Goal: Task Accomplishment & Management: Complete application form

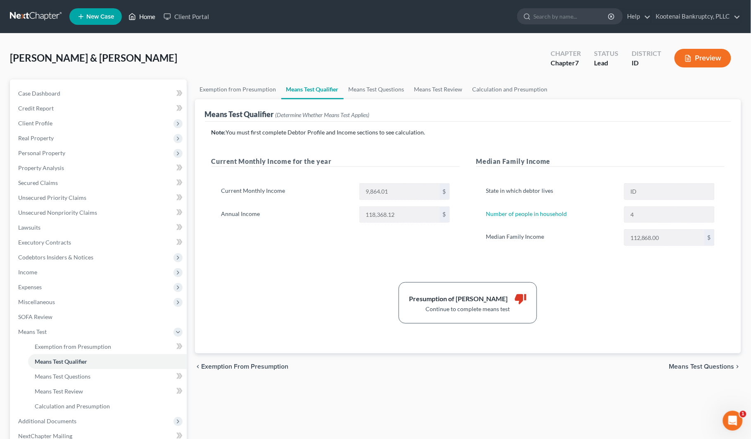
click at [146, 14] on link "Home" at bounding box center [141, 16] width 35 height 15
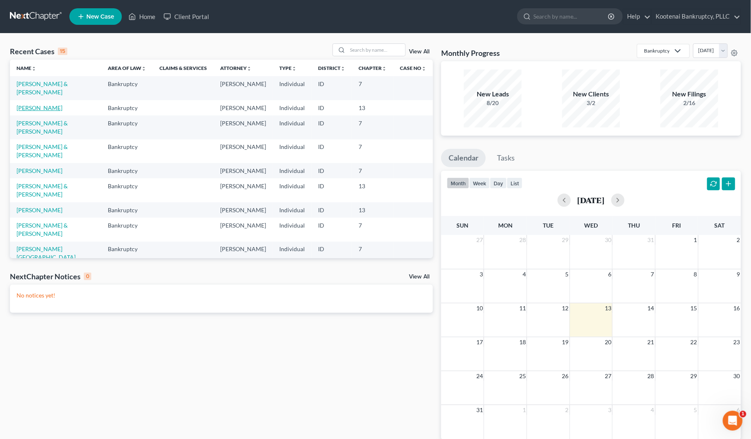
click at [45, 110] on link "[PERSON_NAME]" at bounding box center [40, 107] width 46 height 7
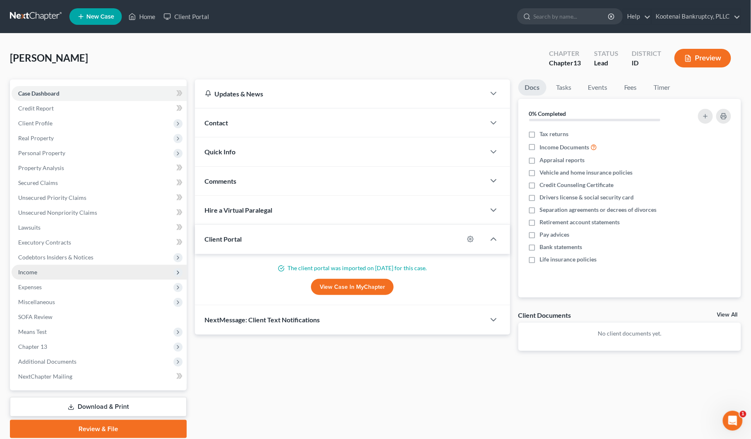
click at [28, 271] on span "Income" at bounding box center [27, 271] width 19 height 7
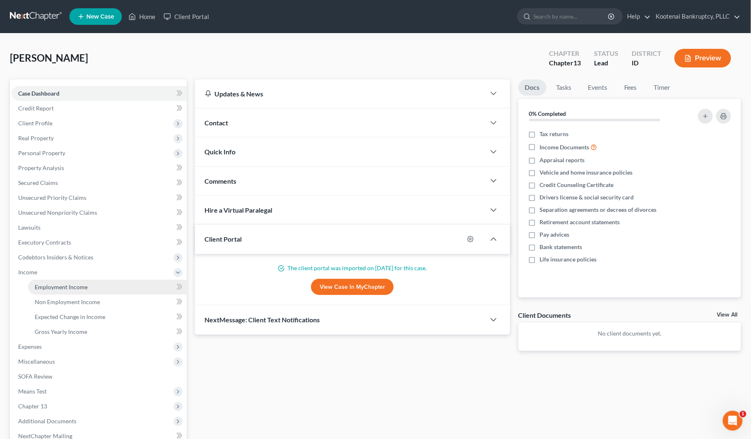
click at [48, 288] on span "Employment Income" at bounding box center [61, 286] width 53 height 7
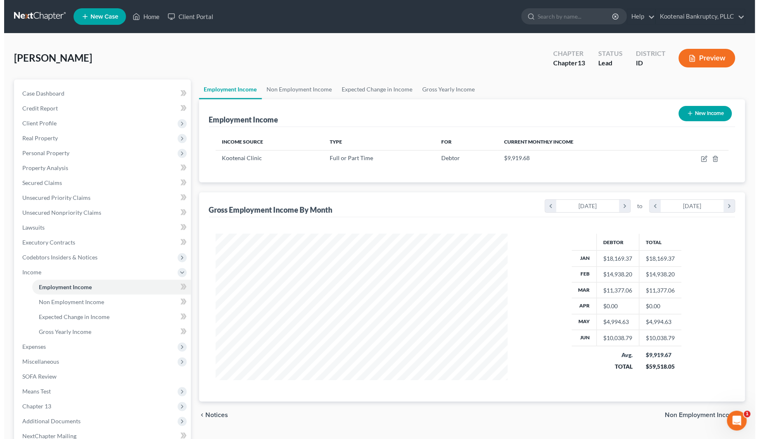
scroll to position [149, 309]
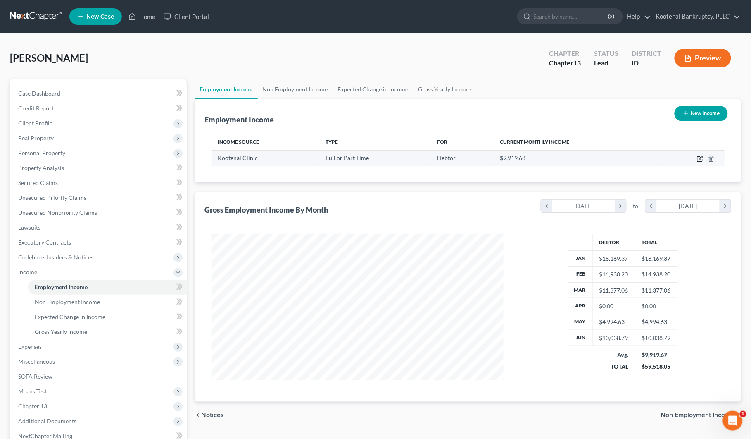
click at [699, 160] on icon "button" at bounding box center [700, 159] width 5 height 5
select select "0"
select select "13"
select select "2"
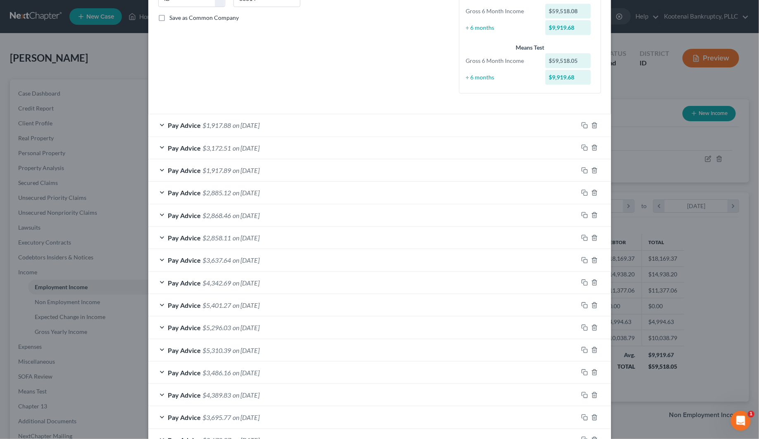
scroll to position [207, 0]
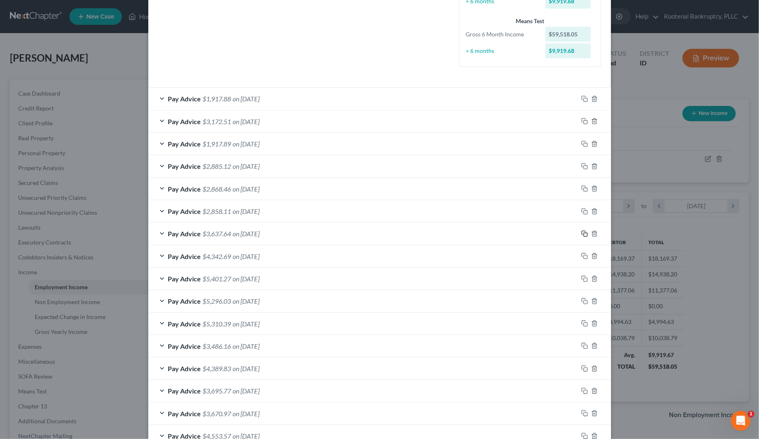
click at [584, 234] on rect "button" at bounding box center [586, 235] width 4 height 4
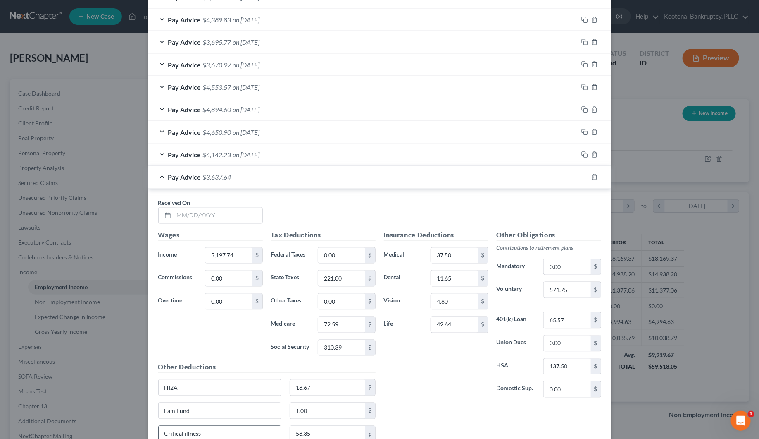
scroll to position [644, 0]
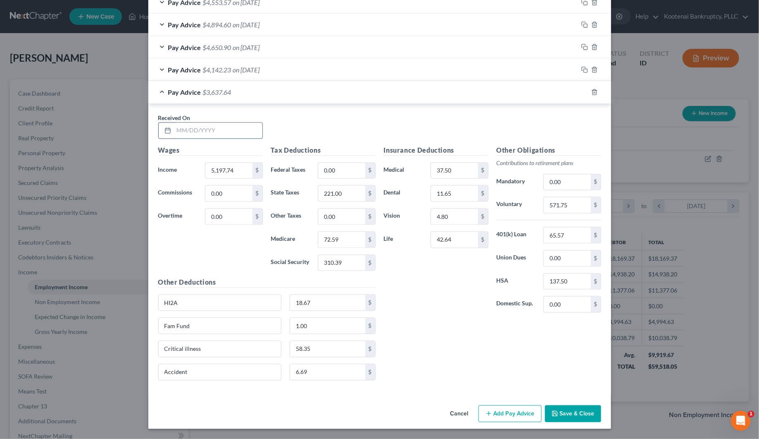
click at [181, 129] on input "text" at bounding box center [218, 131] width 88 height 16
type input "[DATE]"
click at [222, 172] on input "5,197.74" at bounding box center [228, 171] width 47 height 16
type input "4,188.72"
click at [333, 259] on input "310.39" at bounding box center [341, 263] width 47 height 16
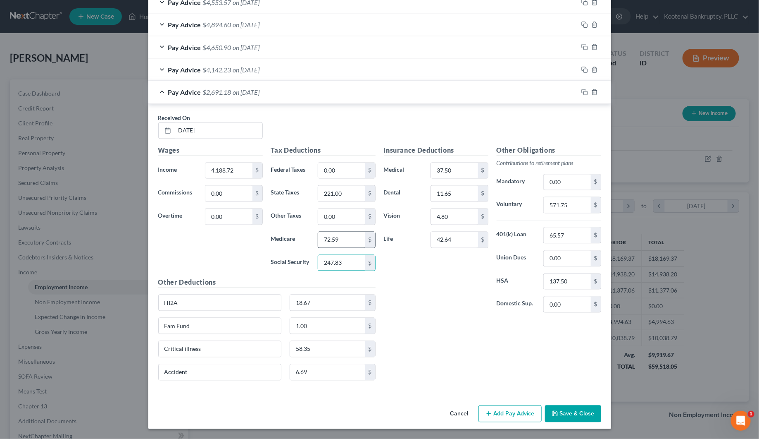
type input "247.83"
click at [332, 238] on input "72.59" at bounding box center [341, 240] width 47 height 16
type input "57.96"
click at [333, 194] on input "221.00" at bounding box center [341, 194] width 47 height 16
type input "169.00"
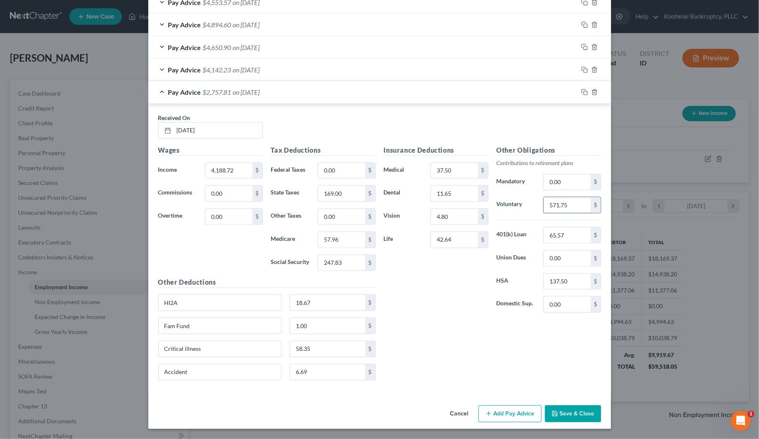
click at [546, 201] on input "571.75" at bounding box center [567, 205] width 47 height 16
type input "460.76"
click at [343, 216] on input "0.00" at bounding box center [341, 217] width 47 height 16
type input "30.68"
drag, startPoint x: 339, startPoint y: 213, endPoint x: 313, endPoint y: 220, distance: 26.5
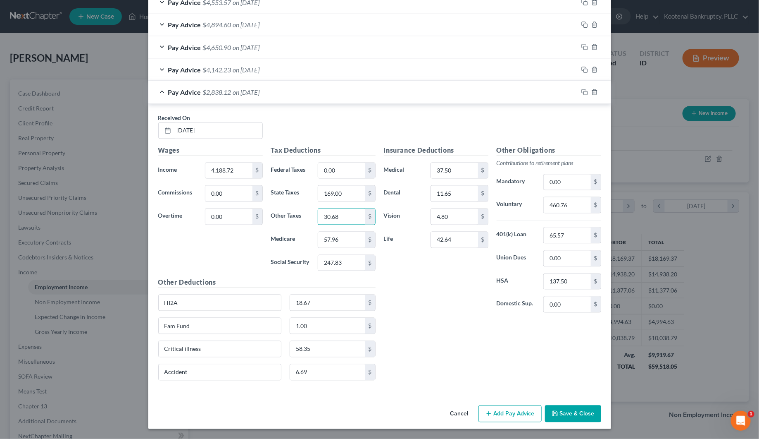
click at [318, 220] on div "30.68 $" at bounding box center [346, 216] width 57 height 17
click at [582, 91] on icon "button" at bounding box center [585, 92] width 7 height 7
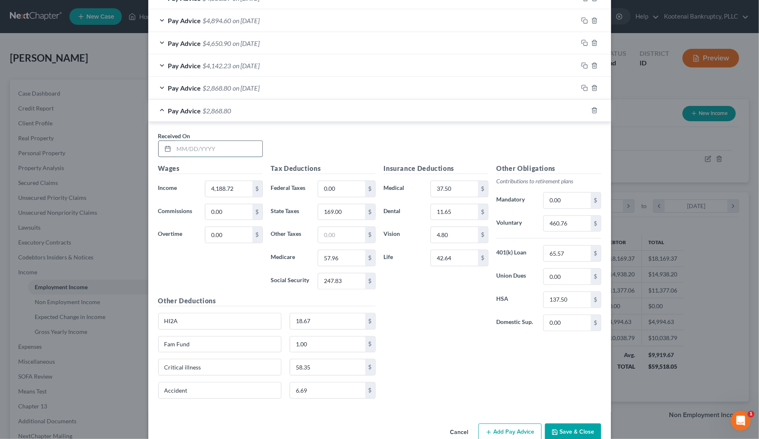
click at [179, 152] on input "text" at bounding box center [218, 149] width 88 height 16
type input "[DATE]"
click at [222, 188] on input "4,188.72" at bounding box center [228, 189] width 47 height 16
type input "5,044.15"
click at [321, 282] on input "247.83" at bounding box center [341, 281] width 47 height 16
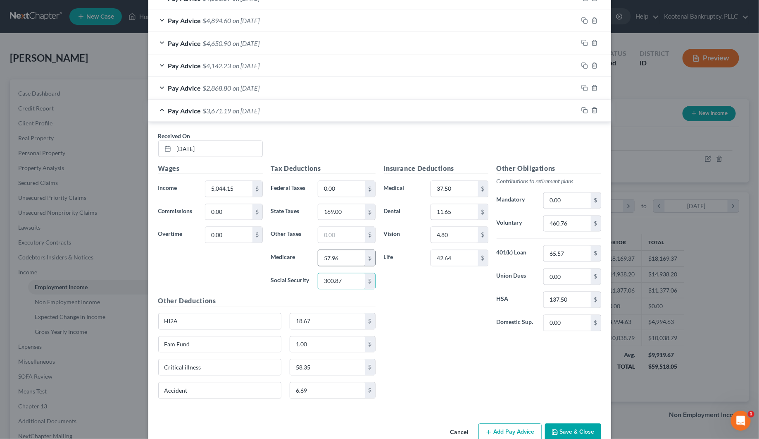
type input "300.87"
click at [320, 259] on input "57.96" at bounding box center [341, 258] width 47 height 16
type input "70.37"
click at [327, 216] on input "169.00" at bounding box center [341, 212] width 47 height 16
type input "213.00"
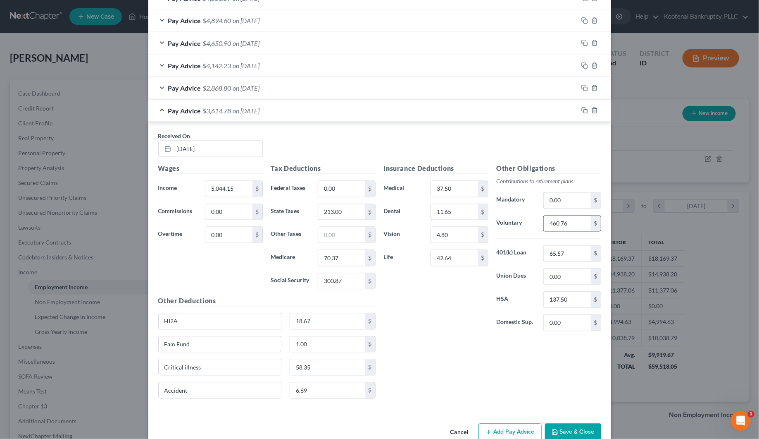
click at [544, 225] on input "460.76" at bounding box center [567, 224] width 47 height 16
type input "549.41"
click at [341, 240] on input "text" at bounding box center [341, 235] width 47 height 16
type input "5.53"
type input "92.14"
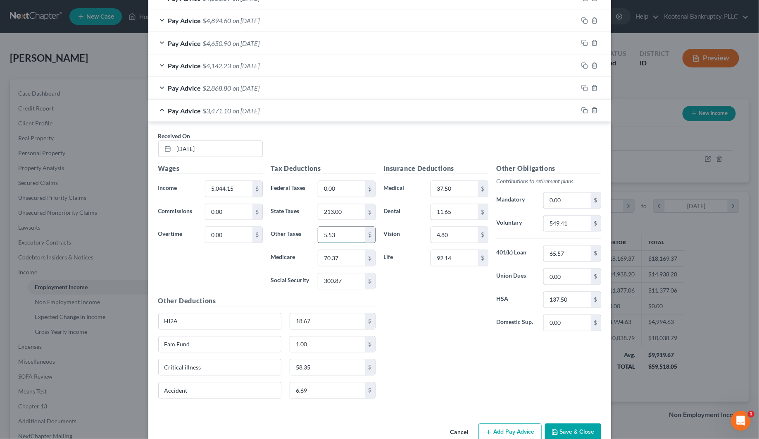
click at [347, 242] on input "5.53" at bounding box center [341, 235] width 47 height 16
drag, startPoint x: 582, startPoint y: 112, endPoint x: 393, endPoint y: 189, distance: 203.9
click at [582, 112] on icon "button" at bounding box center [585, 110] width 7 height 7
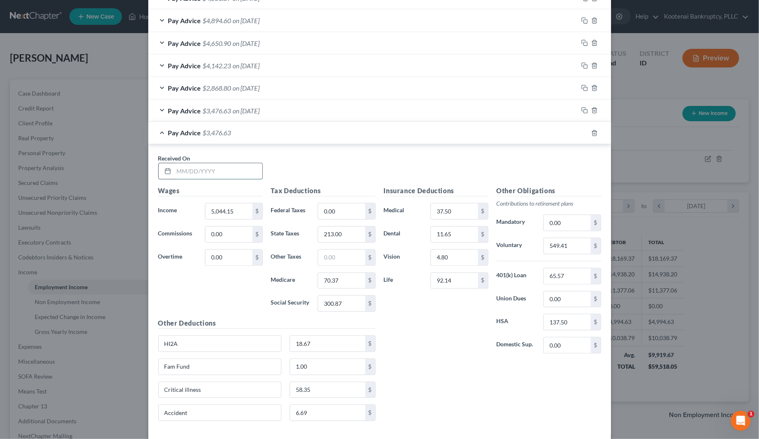
click at [204, 173] on input "text" at bounding box center [218, 171] width 88 height 16
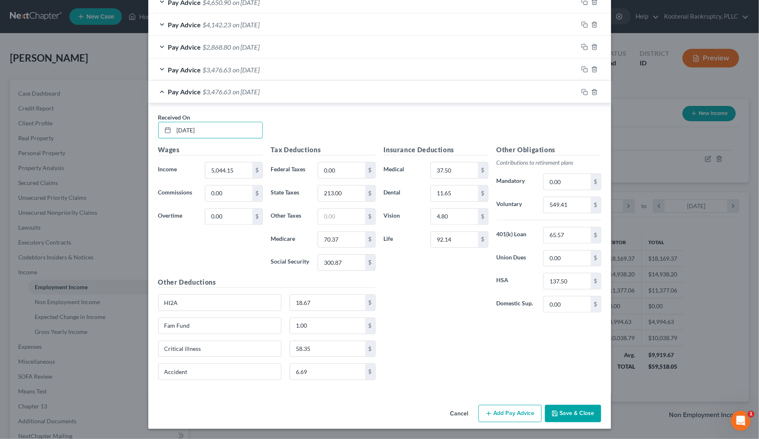
scroll to position [689, 0]
drag, startPoint x: 207, startPoint y: 127, endPoint x: 166, endPoint y: 126, distance: 40.5
click at [166, 126] on div "[DATE]" at bounding box center [210, 130] width 105 height 17
type input "[DATE]"
click at [234, 162] on input "5,044.15" at bounding box center [228, 170] width 47 height 16
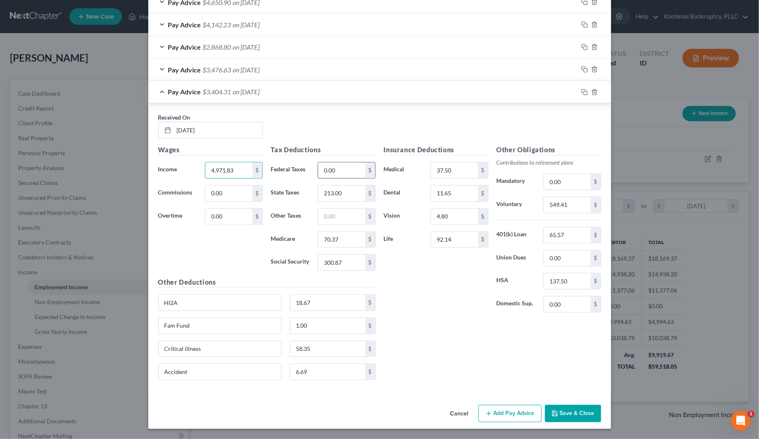
type input "4,971.83"
click at [331, 169] on input "0.00" at bounding box center [341, 170] width 47 height 16
type input "612.02"
click at [346, 264] on input "300.87" at bounding box center [341, 263] width 47 height 16
type input "296.38"
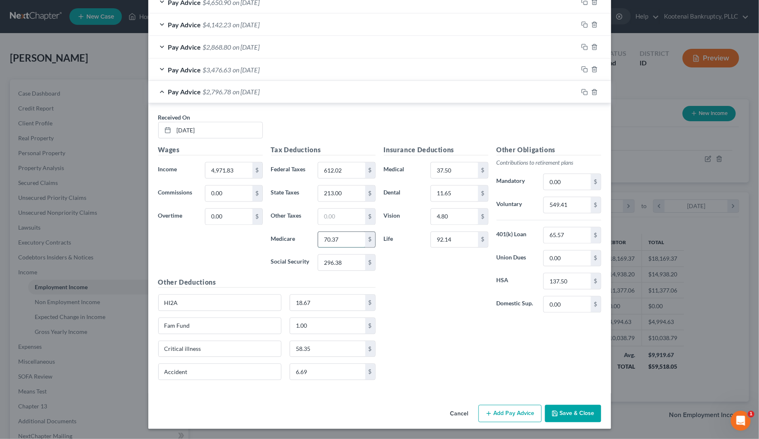
click at [346, 233] on input "70.37" at bounding box center [341, 240] width 47 height 16
type input "69.31"
click at [354, 193] on input "213.00" at bounding box center [341, 194] width 47 height 16
type input "209.00"
click at [570, 203] on input "549.41" at bounding box center [567, 205] width 47 height 16
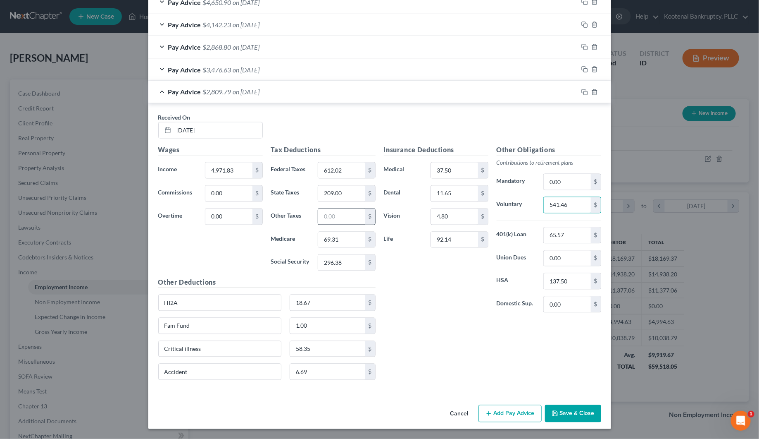
type input "541.46"
click at [329, 215] on input "text" at bounding box center [341, 217] width 47 height 16
click at [340, 215] on input "6.88" at bounding box center [341, 217] width 47 height 16
type input "9.53"
drag, startPoint x: 238, startPoint y: 168, endPoint x: 247, endPoint y: 191, distance: 23.8
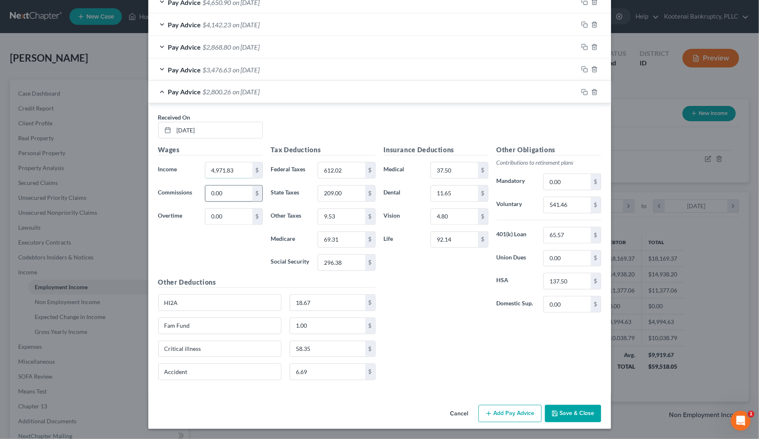
click at [238, 168] on input "4,971.83" at bounding box center [228, 170] width 47 height 16
click at [309, 302] on input "18.67" at bounding box center [327, 303] width 75 height 16
click at [309, 317] on div "1.00 $" at bounding box center [333, 325] width 86 height 17
click at [310, 321] on input "1.00" at bounding box center [327, 326] width 75 height 16
click at [314, 351] on input "58.35" at bounding box center [327, 349] width 75 height 16
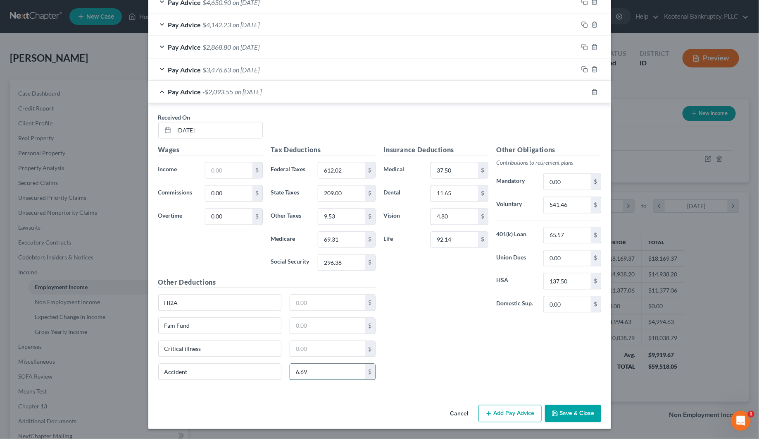
click at [315, 366] on input "6.69" at bounding box center [327, 372] width 75 height 16
click at [340, 165] on input "612.02" at bounding box center [341, 170] width 47 height 16
click at [346, 191] on input "209.00" at bounding box center [341, 194] width 47 height 16
click at [344, 219] on input "9.53" at bounding box center [341, 217] width 47 height 16
click at [342, 234] on input "69.31" at bounding box center [341, 240] width 47 height 16
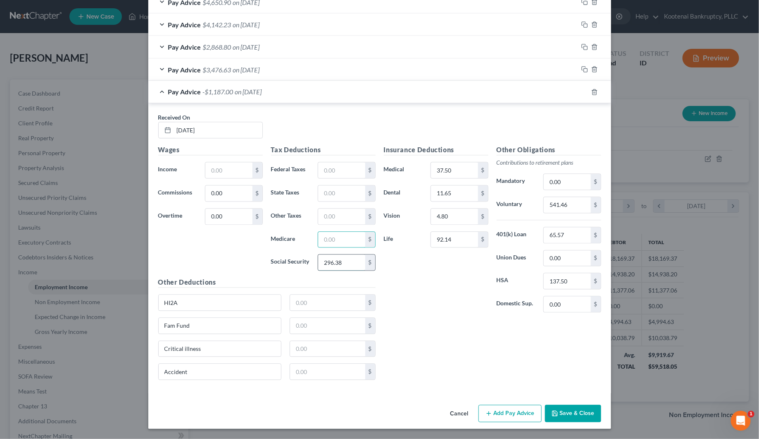
click at [340, 265] on input "296.38" at bounding box center [341, 263] width 47 height 16
click at [451, 167] on input "37.50" at bounding box center [454, 170] width 47 height 16
click at [453, 187] on input "11.65" at bounding box center [454, 194] width 47 height 16
click at [453, 210] on input "4.80" at bounding box center [454, 217] width 47 height 16
click at [453, 242] on input "92.14" at bounding box center [454, 240] width 47 height 16
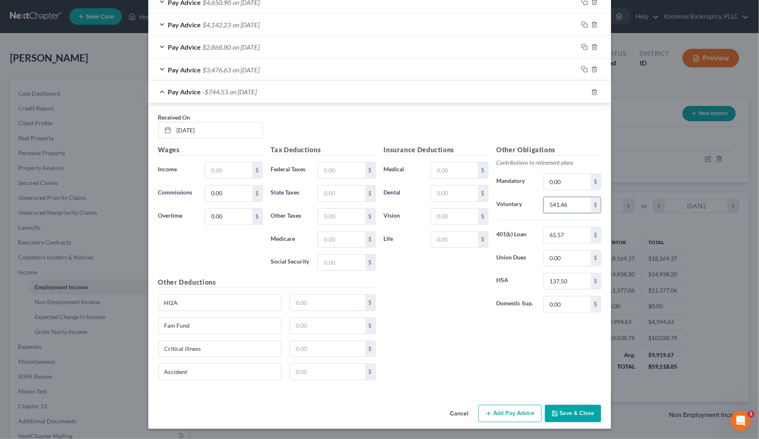
click at [569, 200] on input "541.46" at bounding box center [567, 205] width 47 height 16
click at [567, 230] on input "65.57" at bounding box center [567, 235] width 47 height 16
click at [566, 281] on input "137.50" at bounding box center [567, 281] width 47 height 16
type input "0"
click at [227, 162] on input "text" at bounding box center [228, 170] width 47 height 16
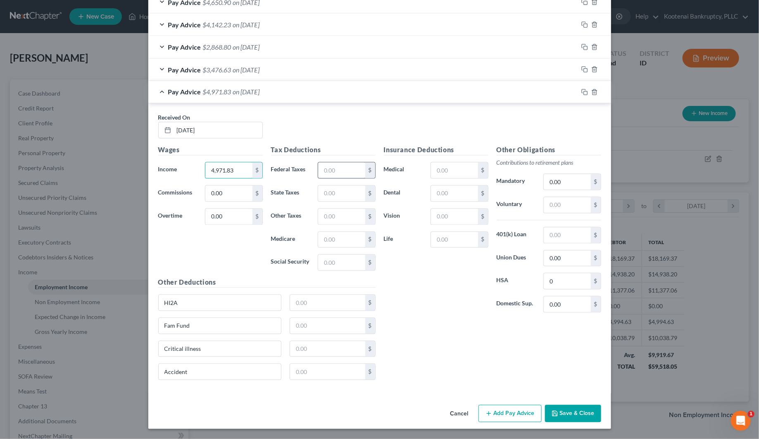
type input "4,971.83"
click at [331, 168] on input "text" at bounding box center [341, 170] width 47 height 16
type input "610.02"
click at [329, 258] on input "text" at bounding box center [341, 263] width 47 height 16
type input "296.38"
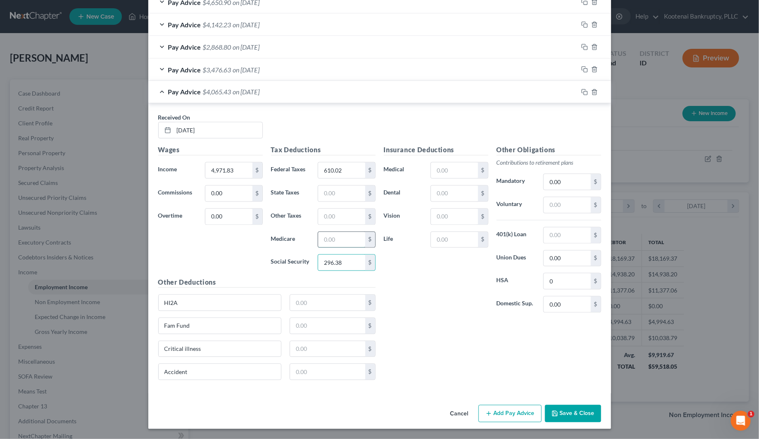
click at [336, 241] on input "text" at bounding box center [341, 240] width 47 height 16
type input "69.31"
click at [339, 197] on input "text" at bounding box center [341, 194] width 47 height 16
type input "209.00"
click at [561, 206] on input "text" at bounding box center [567, 205] width 47 height 16
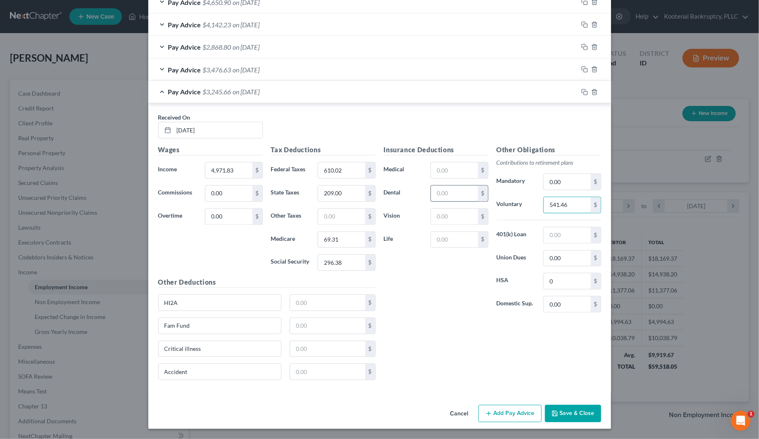
type input "541.46"
click at [445, 191] on input "text" at bounding box center [454, 194] width 47 height 16
type input "11.65"
drag, startPoint x: 447, startPoint y: 163, endPoint x: 446, endPoint y: 169, distance: 6.2
click at [446, 169] on input "text" at bounding box center [454, 170] width 47 height 16
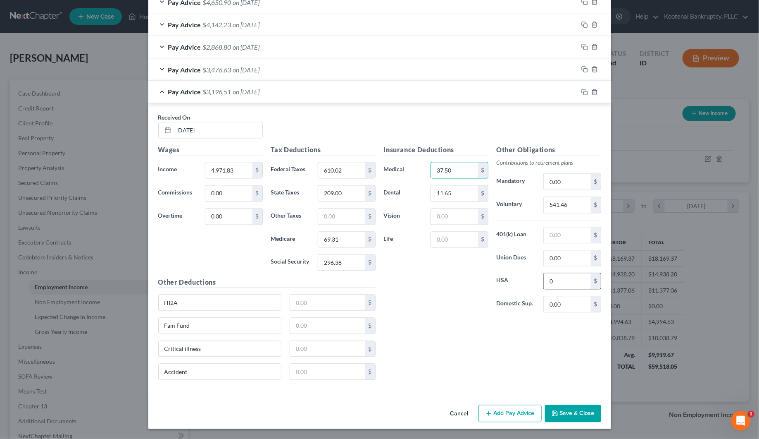
type input "37.50"
click at [555, 281] on input "0" at bounding box center [567, 281] width 47 height 16
type input "137.50"
click at [458, 211] on input "text" at bounding box center [454, 217] width 47 height 16
type input "4.80"
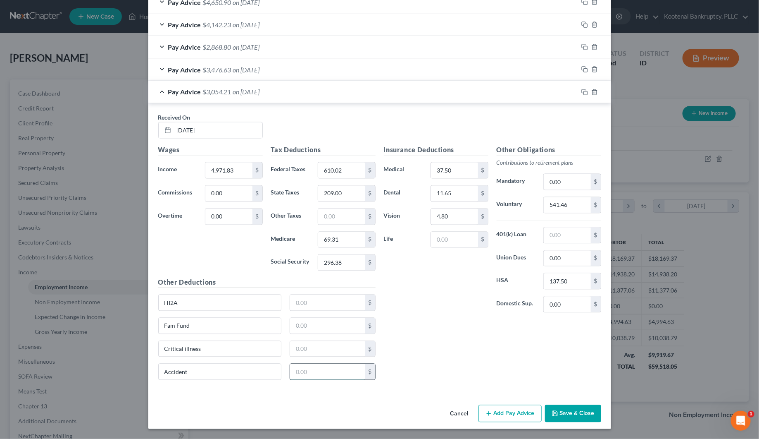
drag, startPoint x: 300, startPoint y: 371, endPoint x: 293, endPoint y: 371, distance: 7.9
click at [300, 372] on input "text" at bounding box center [327, 372] width 75 height 16
type input "6.69"
click at [290, 346] on input "text" at bounding box center [327, 349] width 75 height 16
type input "58.35"
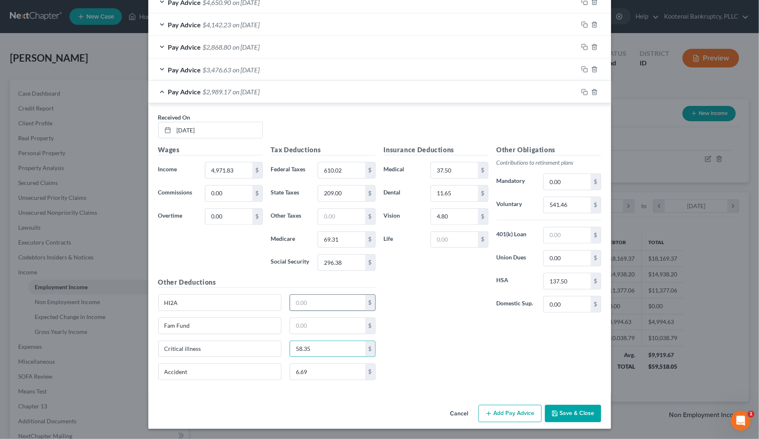
click at [296, 303] on input "text" at bounding box center [327, 303] width 75 height 16
type input "18.67"
click at [573, 230] on input "text" at bounding box center [567, 235] width 47 height 16
type input "65.57"
click at [320, 215] on input "text" at bounding box center [341, 217] width 47 height 16
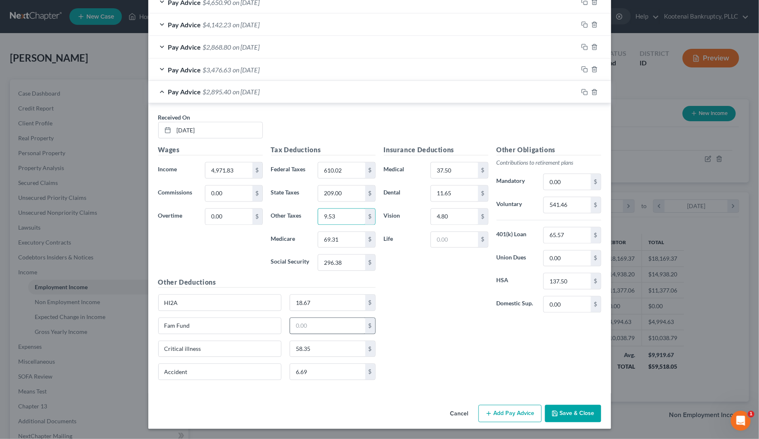
type input "9.53"
click at [300, 325] on input "text" at bounding box center [327, 326] width 75 height 16
type input "1.00"
click at [449, 241] on input "text" at bounding box center [454, 240] width 47 height 16
drag, startPoint x: 441, startPoint y: 242, endPoint x: 433, endPoint y: 243, distance: 8.7
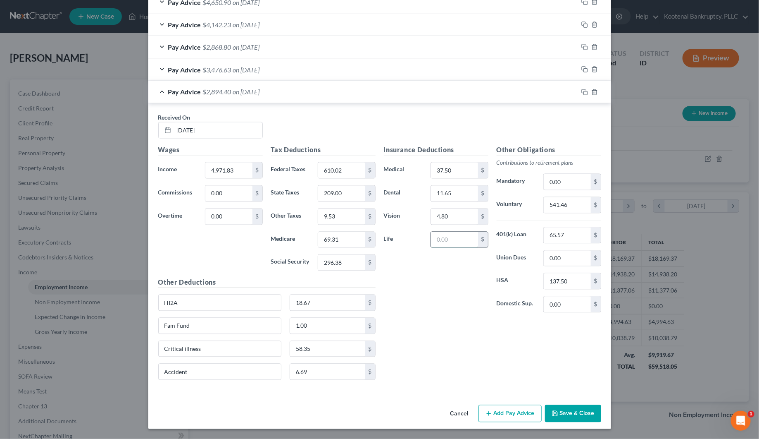
click at [439, 242] on input "text" at bounding box center [454, 240] width 47 height 16
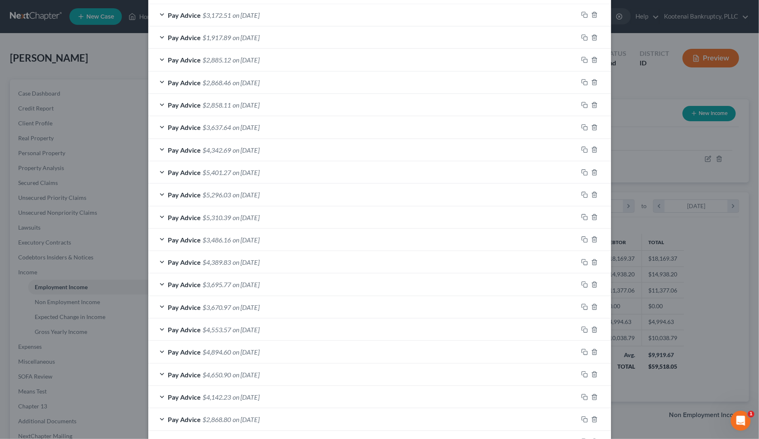
scroll to position [328, 0]
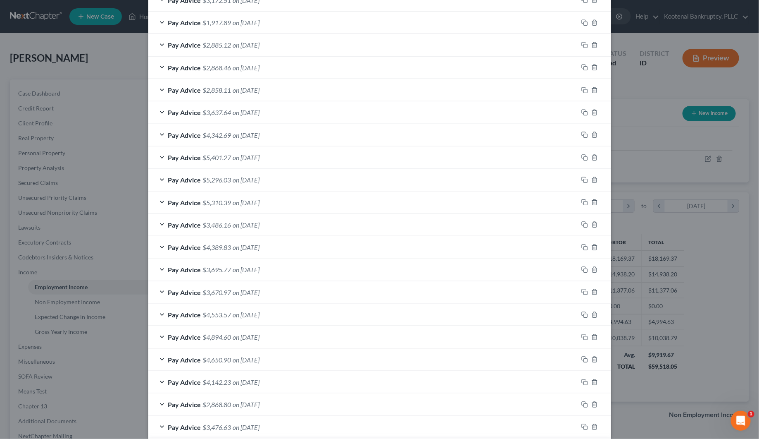
type input "92.14"
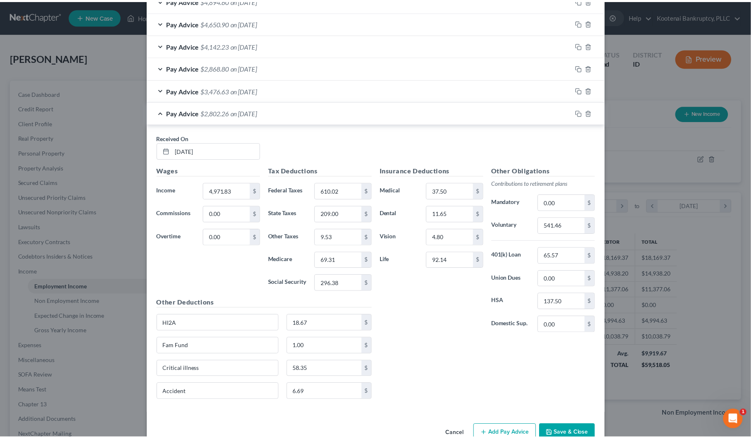
scroll to position [689, 0]
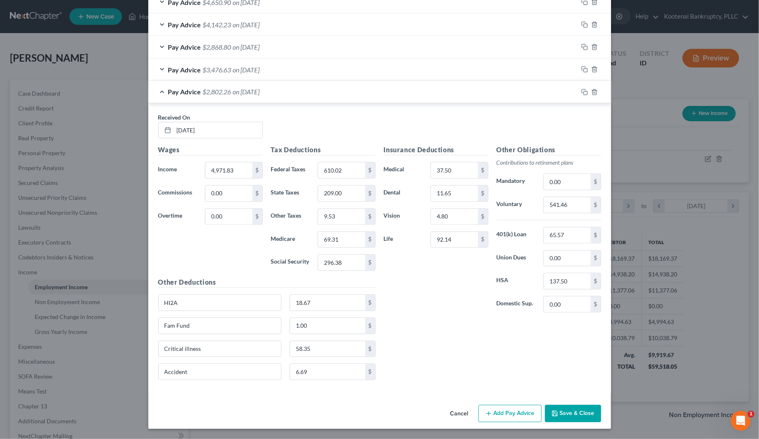
click at [580, 414] on button "Save & Close" at bounding box center [573, 413] width 56 height 17
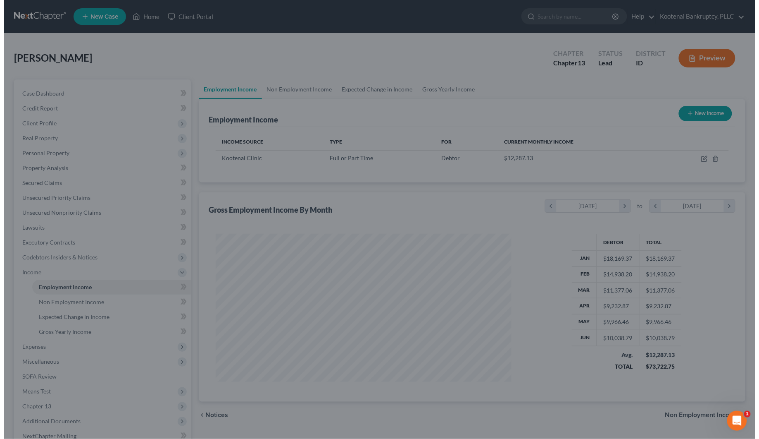
scroll to position [413178, 413017]
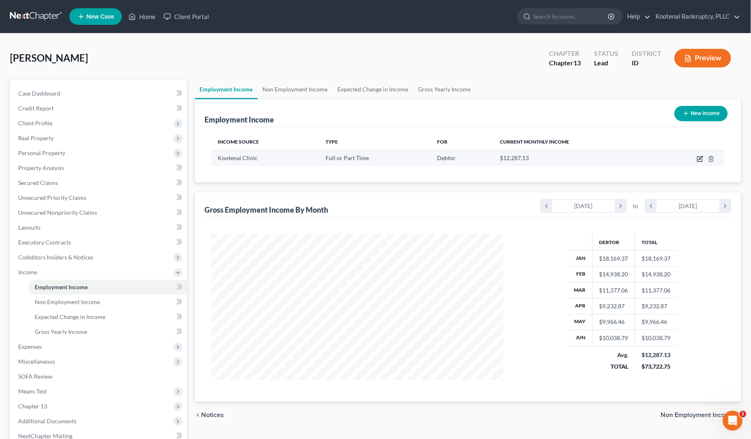
click at [701, 160] on icon "button" at bounding box center [700, 158] width 7 height 7
select select "0"
select select "13"
select select "2"
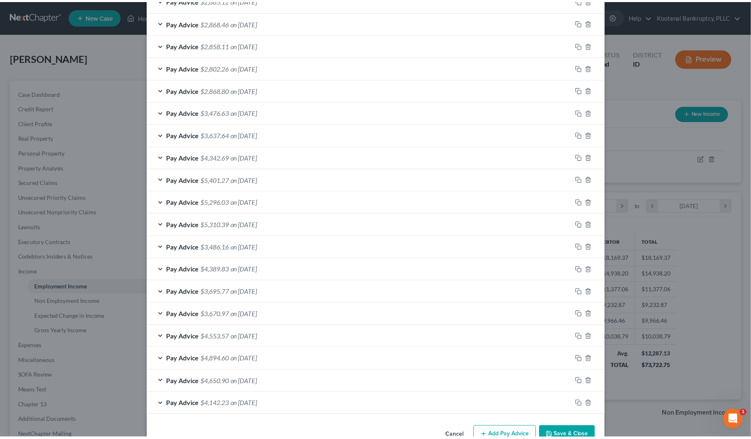
scroll to position [398, 0]
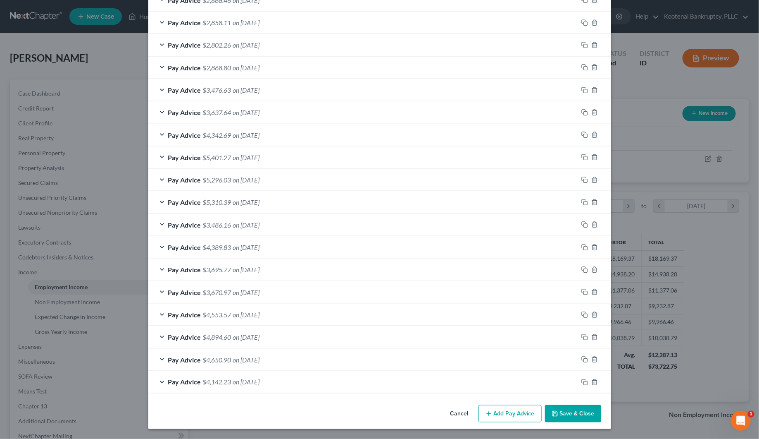
click at [563, 416] on button "Save & Close" at bounding box center [573, 413] width 56 height 17
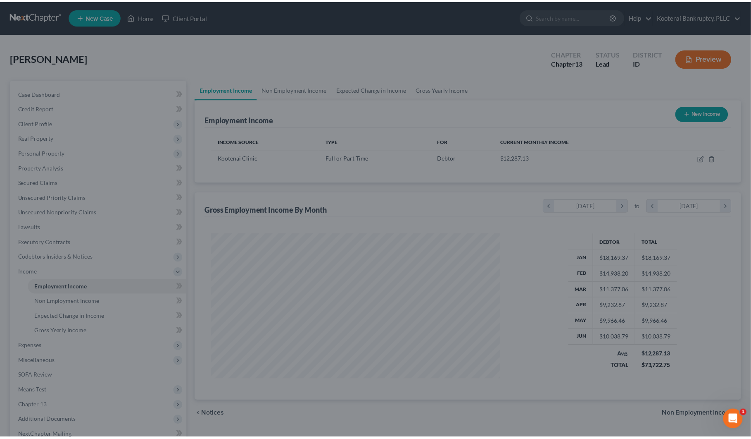
scroll to position [413178, 413017]
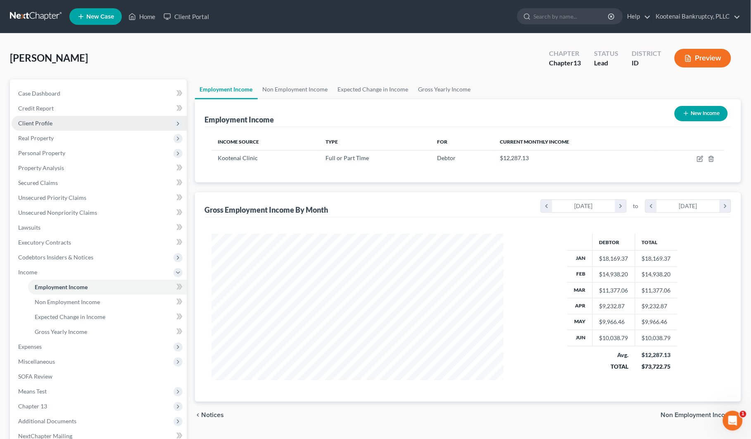
click at [34, 122] on span "Client Profile" at bounding box center [35, 122] width 34 height 7
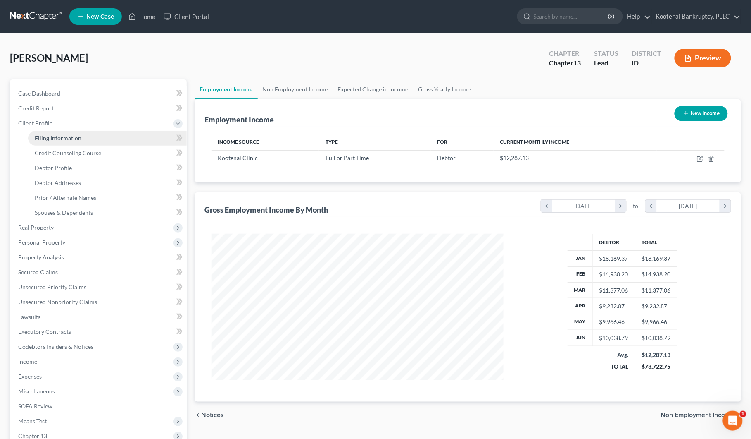
click at [50, 138] on span "Filing Information" at bounding box center [58, 137] width 47 height 7
select select "1"
select select "0"
select select "3"
select select "23"
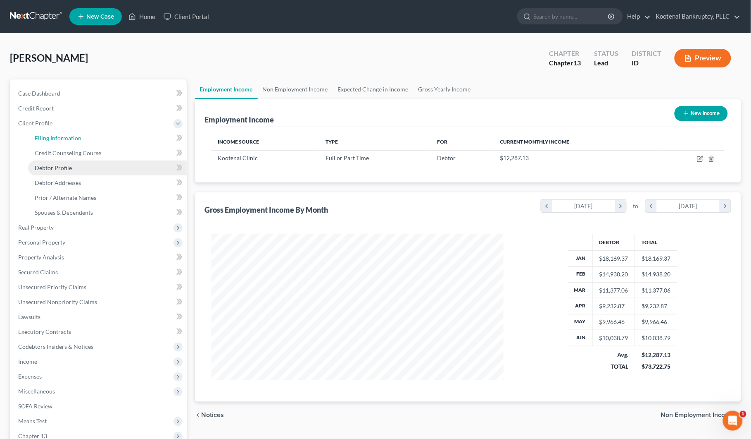
select select "0"
select select "13"
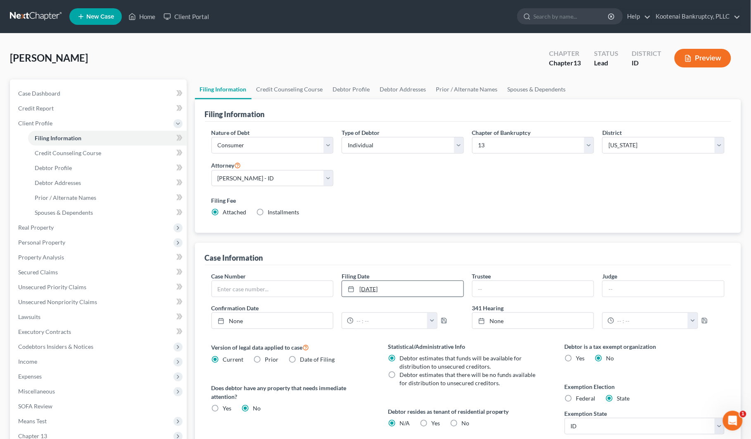
click at [387, 290] on link "[DATE]" at bounding box center [403, 289] width 122 height 16
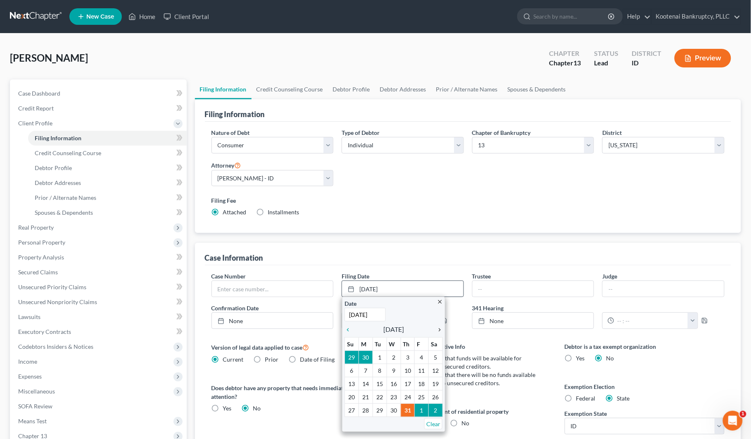
click at [440, 329] on icon "chevron_right" at bounding box center [437, 329] width 11 height 7
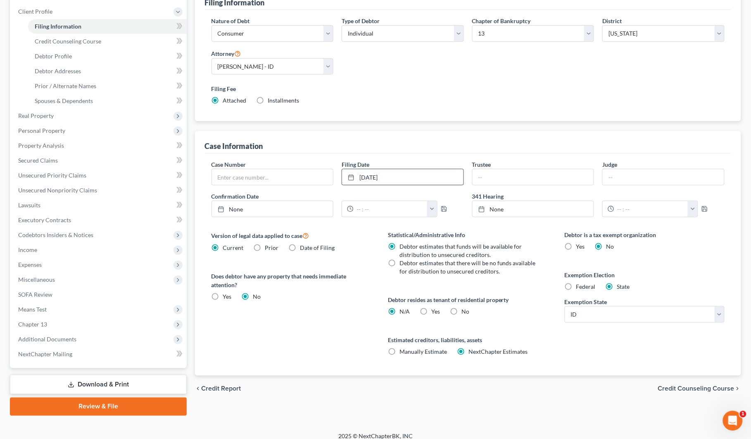
scroll to position [119, 0]
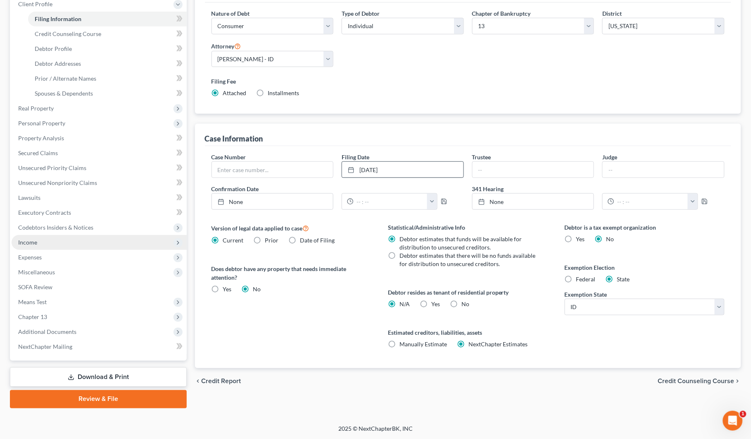
click at [19, 240] on span "Income" at bounding box center [27, 241] width 19 height 7
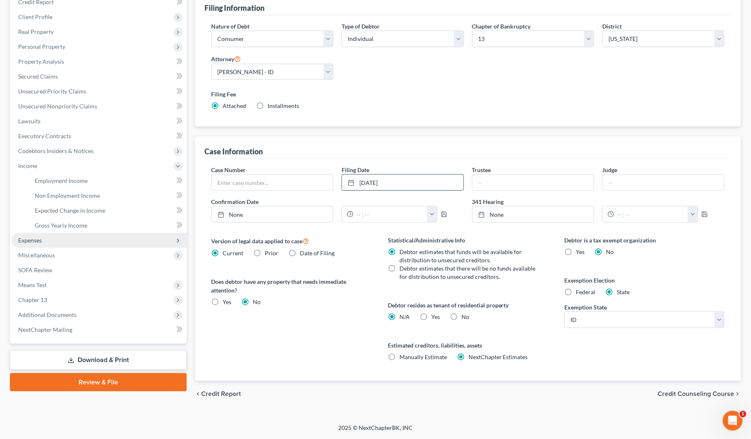
scroll to position [106, 0]
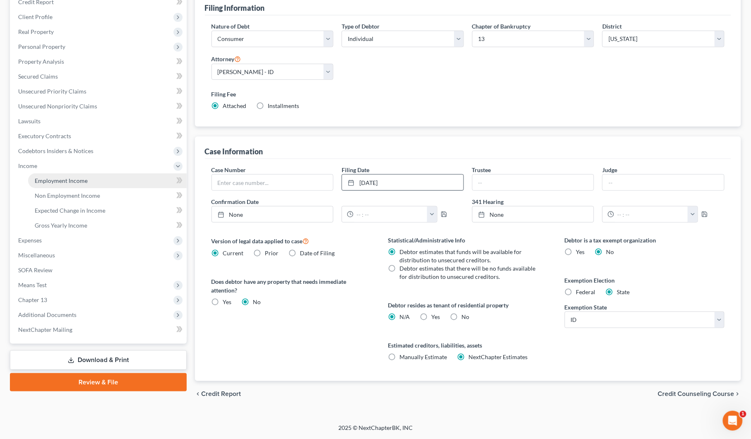
click at [52, 182] on span "Employment Income" at bounding box center [61, 180] width 53 height 7
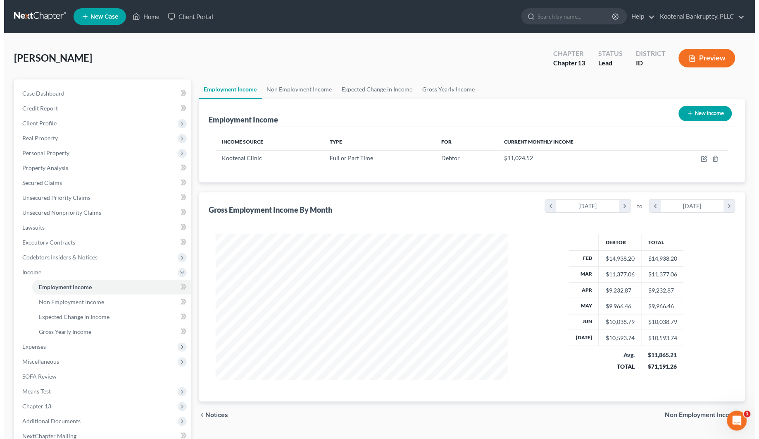
scroll to position [149, 309]
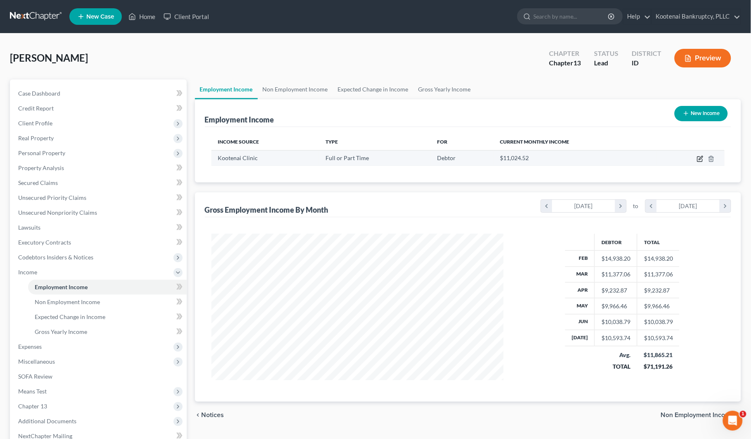
click at [702, 160] on icon "button" at bounding box center [700, 158] width 7 height 7
select select "0"
select select "13"
select select "2"
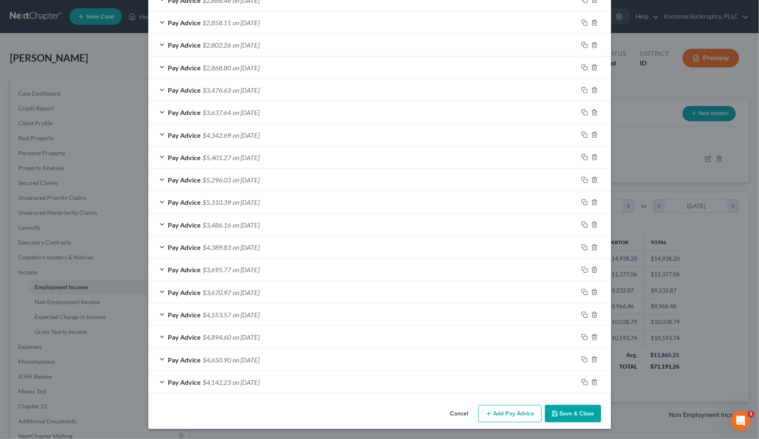
scroll to position [398, 0]
click at [591, 381] on icon "button" at bounding box center [594, 382] width 7 height 7
click at [591, 381] on icon "button" at bounding box center [594, 381] width 7 height 7
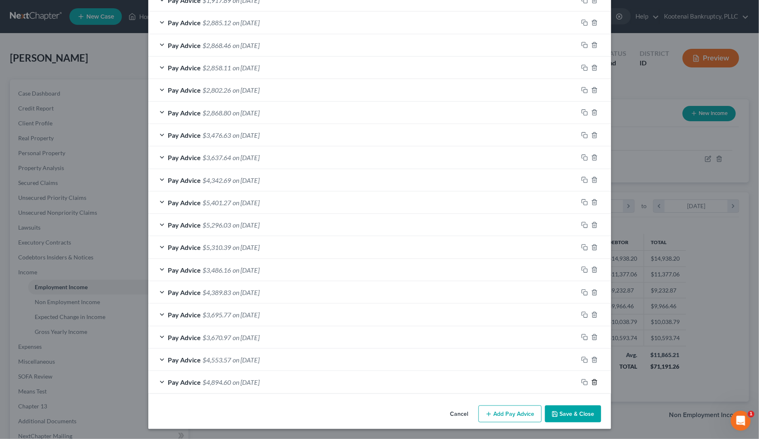
click at [593, 381] on icon "button" at bounding box center [595, 381] width 4 height 5
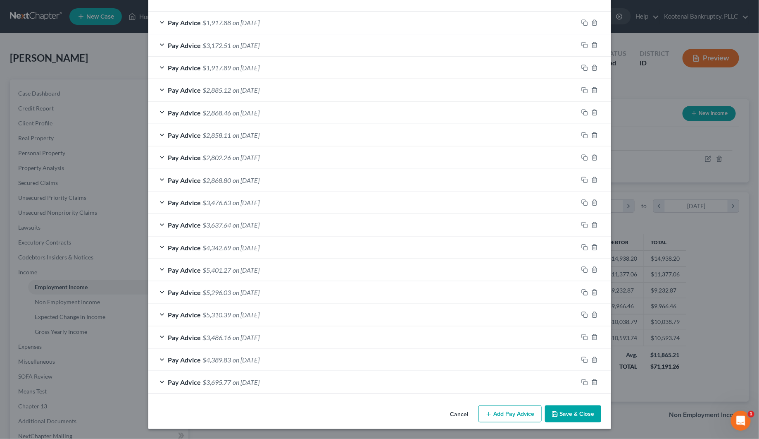
scroll to position [285, 0]
click at [593, 381] on icon "button" at bounding box center [595, 381] width 4 height 5
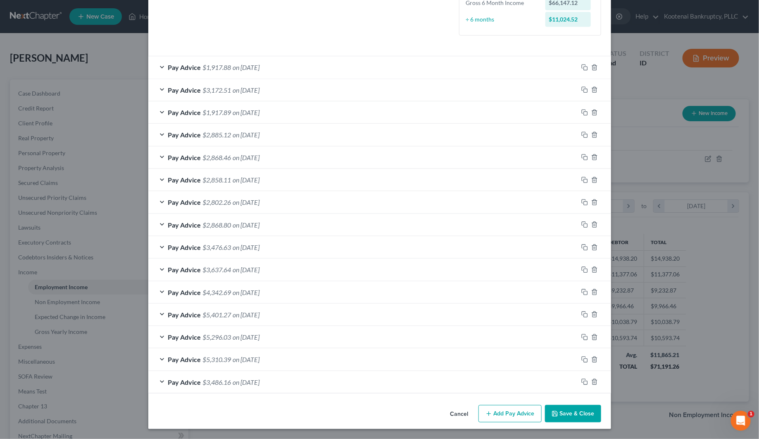
scroll to position [240, 0]
click at [593, 381] on icon "button" at bounding box center [595, 381] width 4 height 5
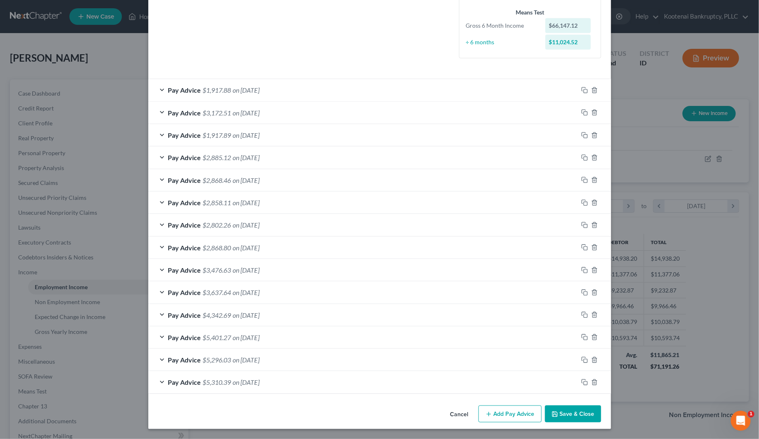
scroll to position [217, 0]
click at [593, 381] on icon "button" at bounding box center [595, 381] width 4 height 5
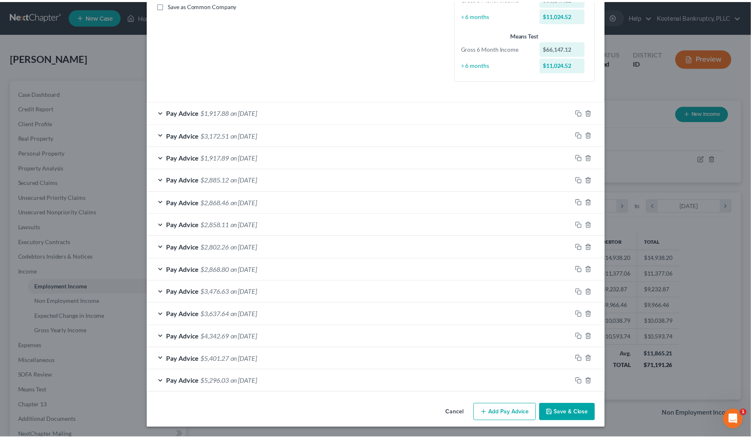
scroll to position [195, 0]
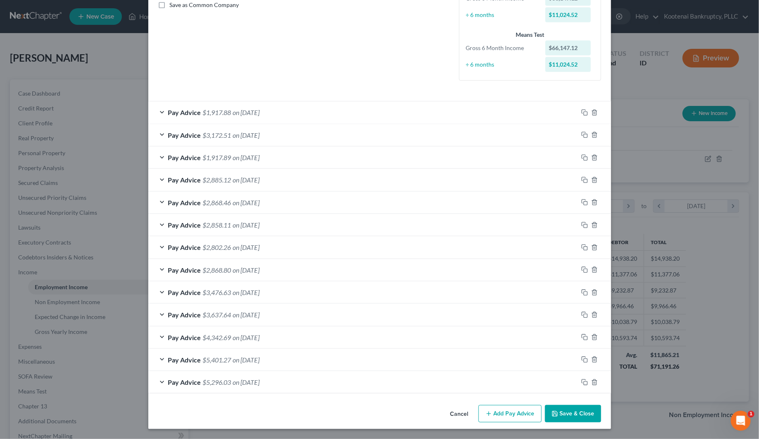
click at [575, 414] on button "Save & Close" at bounding box center [573, 413] width 56 height 17
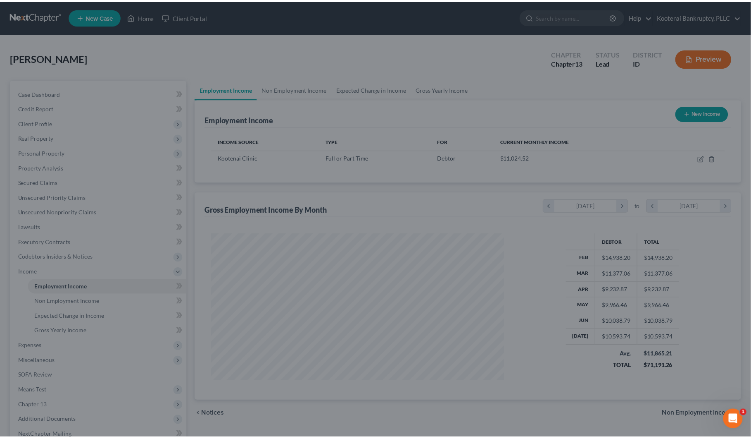
scroll to position [413178, 413017]
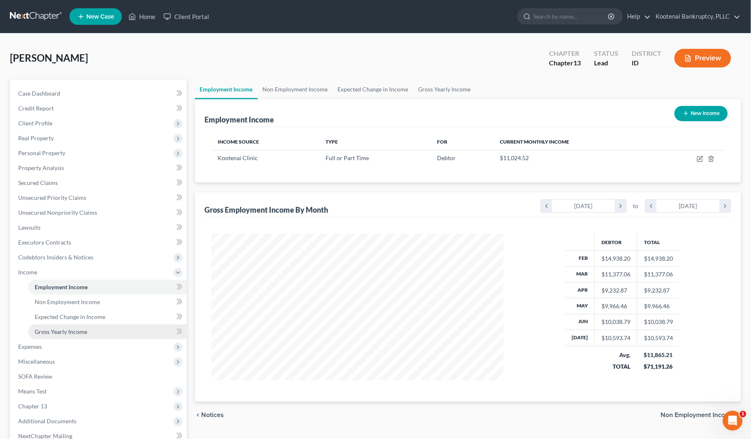
click at [57, 329] on span "Gross Yearly Income" at bounding box center [61, 331] width 52 height 7
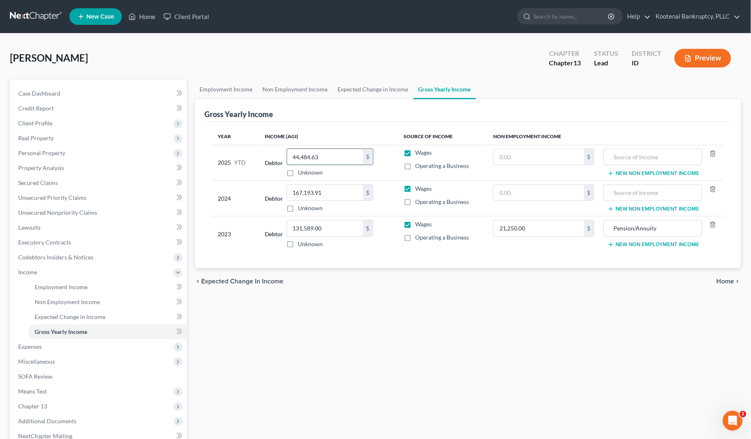
click at [305, 158] on input "44,484.63" at bounding box center [325, 157] width 76 height 16
type input "89,360.63"
click at [30, 150] on span "Personal Property" at bounding box center [41, 152] width 47 height 7
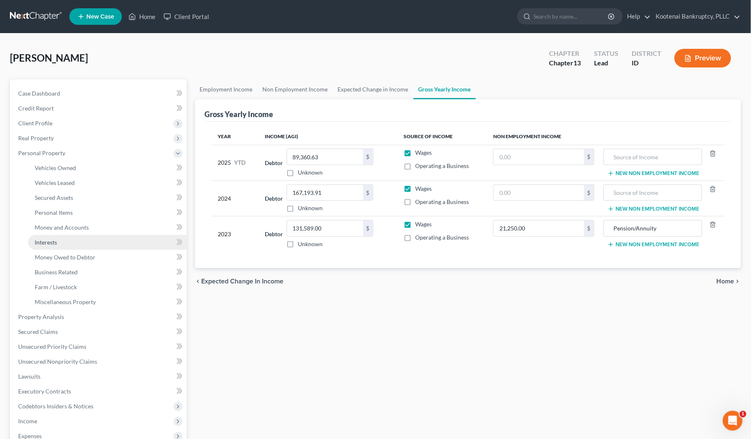
click at [50, 247] on link "Interests" at bounding box center [107, 242] width 159 height 15
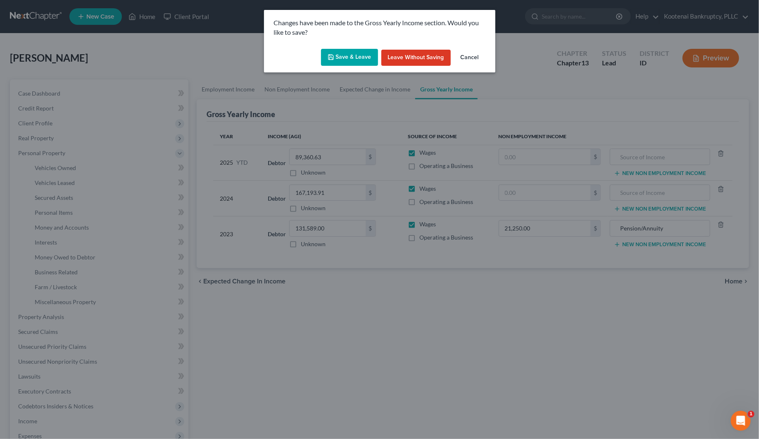
click at [353, 61] on button "Save & Leave" at bounding box center [349, 57] width 57 height 17
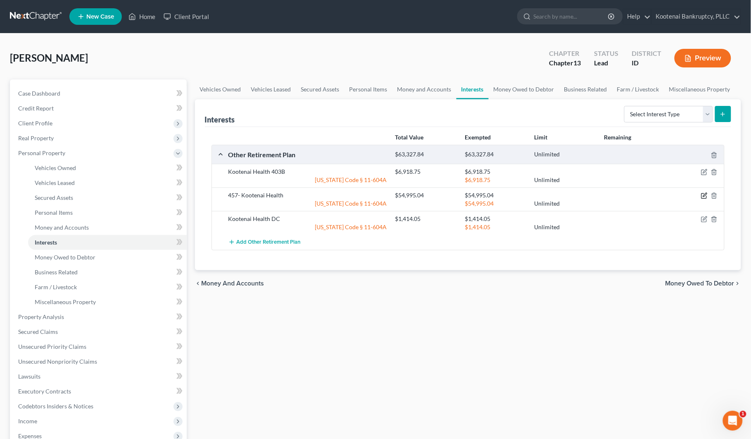
click at [706, 194] on icon "button" at bounding box center [705, 195] width 4 height 4
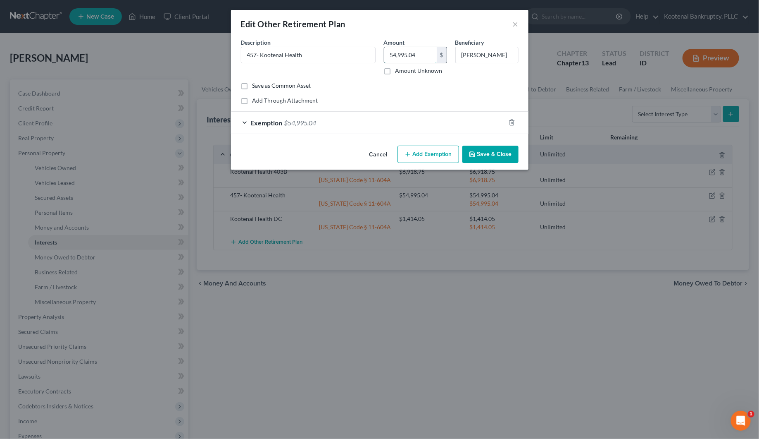
click at [416, 55] on input "54,995.04" at bounding box center [410, 55] width 52 height 16
type input "57,069.28"
click at [241, 122] on div "Exemption $54,995.04" at bounding box center [368, 123] width 274 height 22
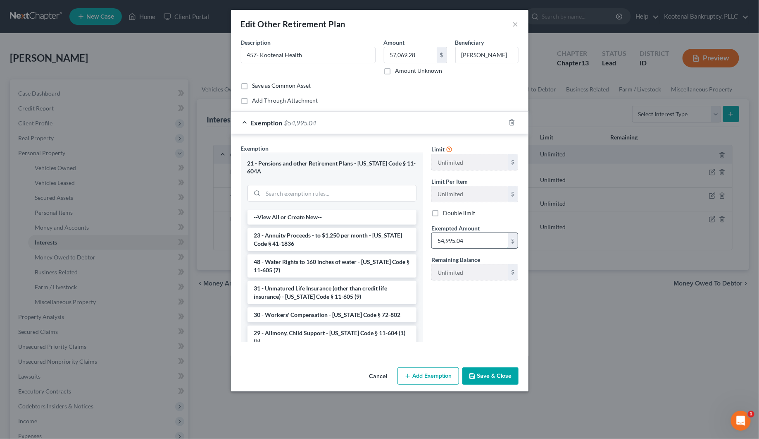
click at [445, 240] on input "54,995.04" at bounding box center [470, 241] width 76 height 16
type input "57,069.28"
click at [484, 374] on button "Save & Close" at bounding box center [491, 375] width 56 height 17
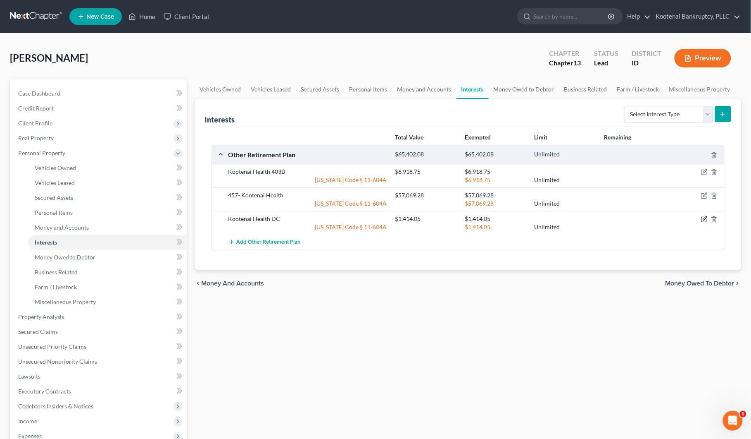
click at [706, 220] on icon "button" at bounding box center [704, 219] width 7 height 7
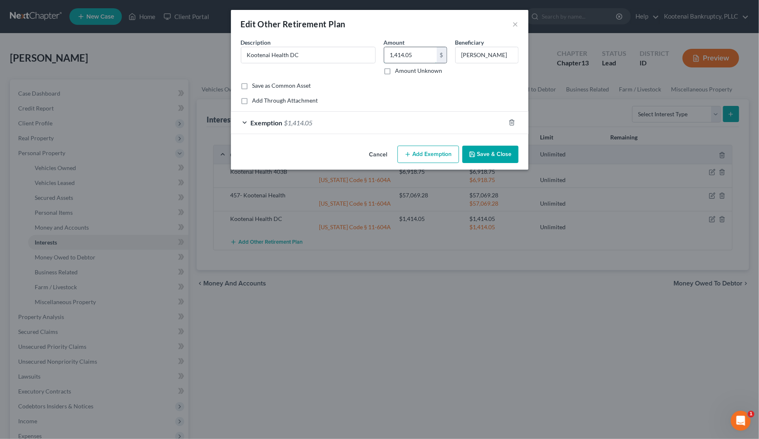
click at [404, 53] on input "1,414.05" at bounding box center [410, 55] width 52 height 16
type input "509.32"
click at [242, 119] on div "Exemption $1,414.05" at bounding box center [368, 123] width 274 height 22
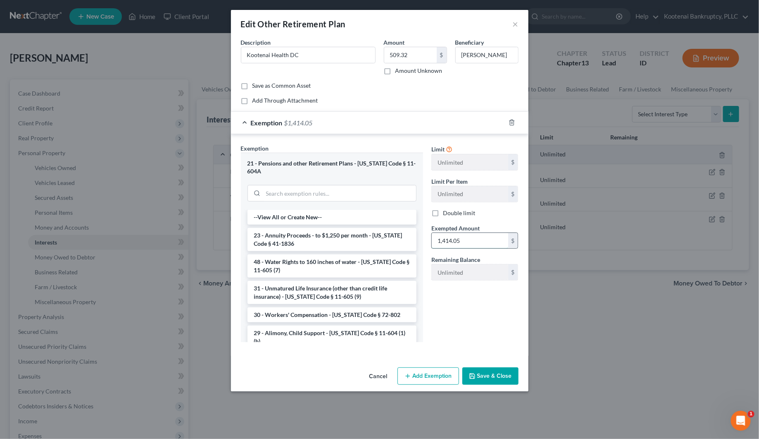
click at [446, 244] on input "1,414.05" at bounding box center [470, 241] width 76 height 16
type input "509.32"
click at [486, 368] on button "Save & Close" at bounding box center [491, 375] width 56 height 17
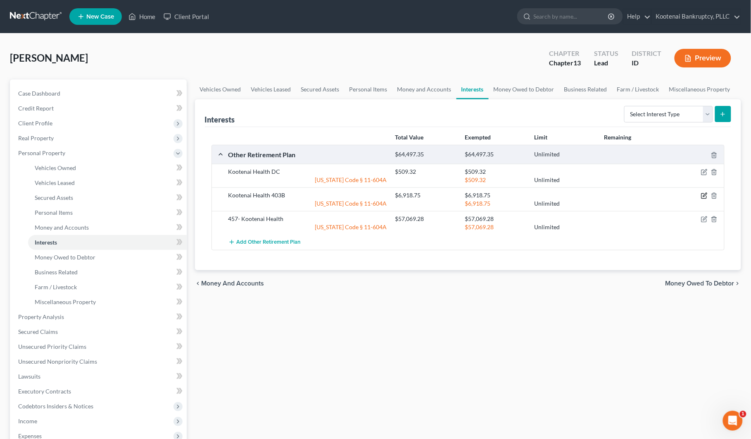
click at [706, 198] on icon "button" at bounding box center [704, 195] width 7 height 7
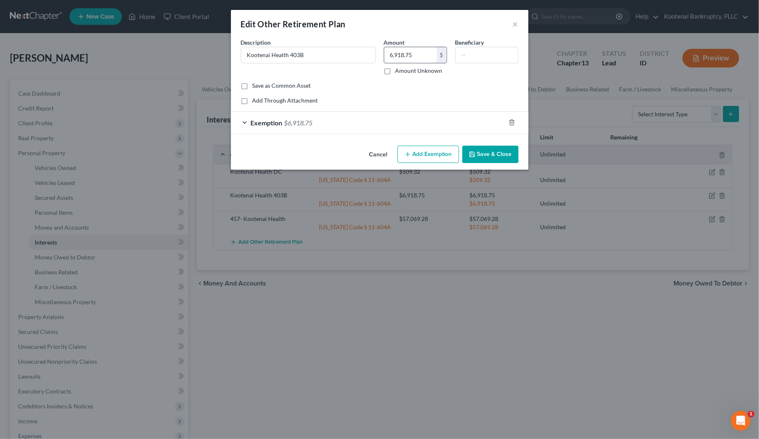
click at [426, 56] on input "6,918.75" at bounding box center [410, 55] width 52 height 16
type input "1,352.41"
click at [242, 122] on div "Exemption $6,918.75" at bounding box center [368, 123] width 274 height 22
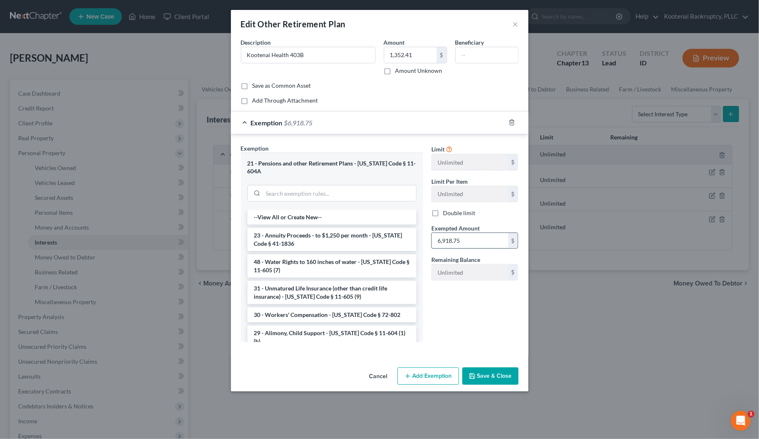
click at [464, 243] on input "6,918.75" at bounding box center [470, 241] width 76 height 16
type input "1,352.41"
click at [466, 53] on input "text" at bounding box center [487, 55] width 62 height 16
type input "[PERSON_NAME]"
click at [483, 373] on button "Save & Close" at bounding box center [491, 375] width 56 height 17
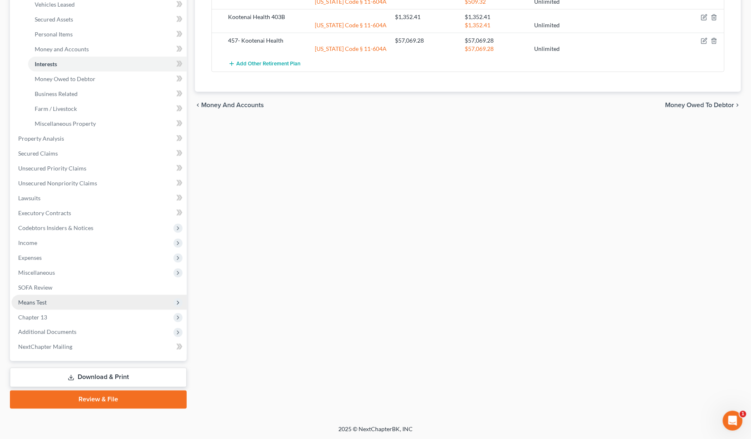
scroll to position [179, 0]
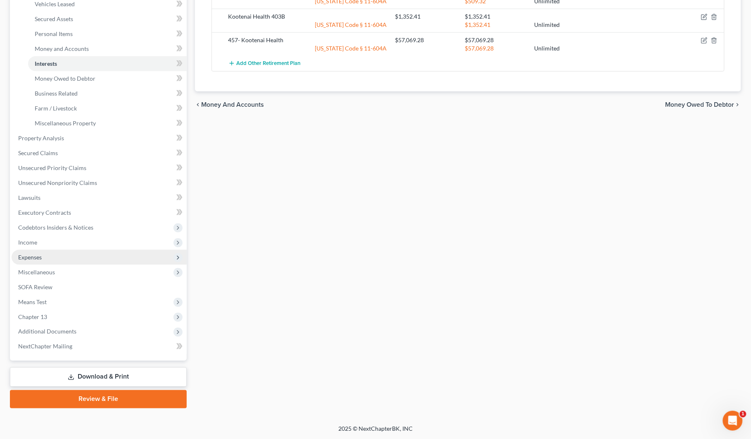
click at [40, 259] on span "Expenses" at bounding box center [30, 256] width 24 height 7
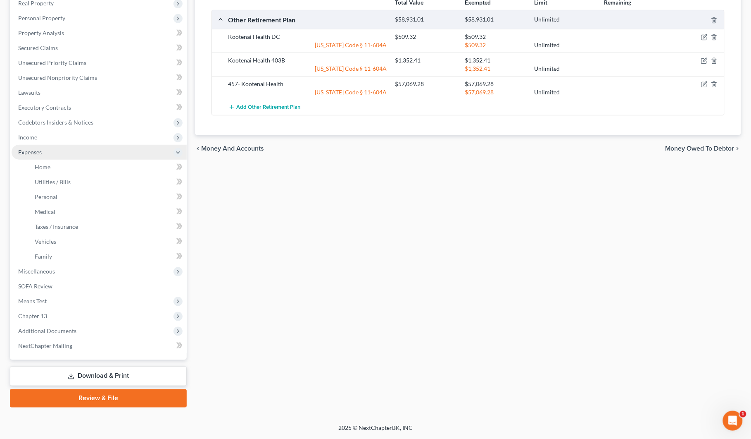
scroll to position [134, 0]
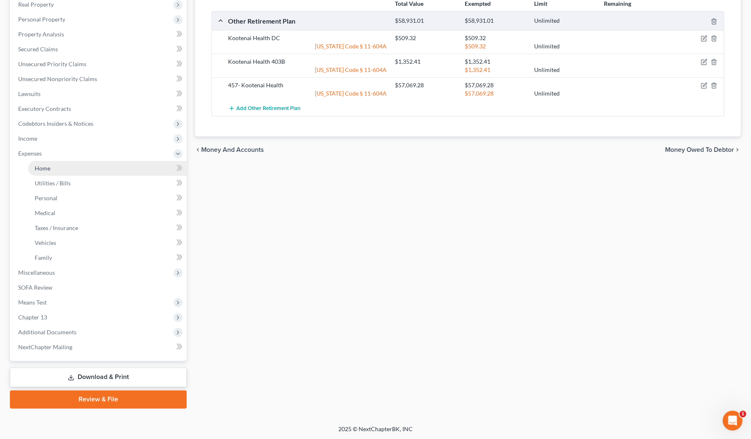
click at [42, 169] on span "Home" at bounding box center [43, 168] width 16 height 7
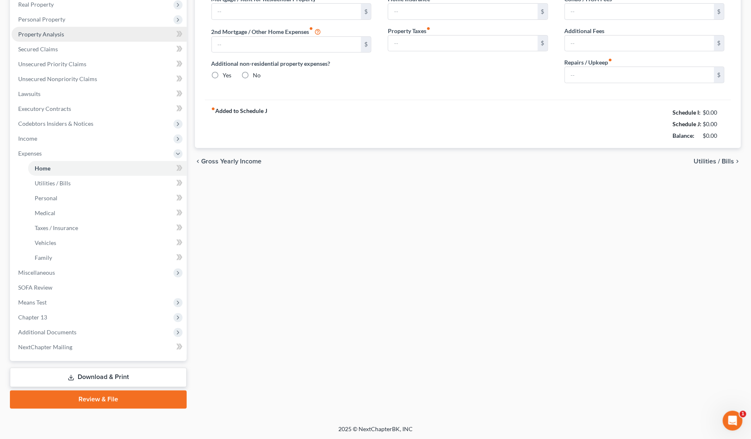
scroll to position [26, 0]
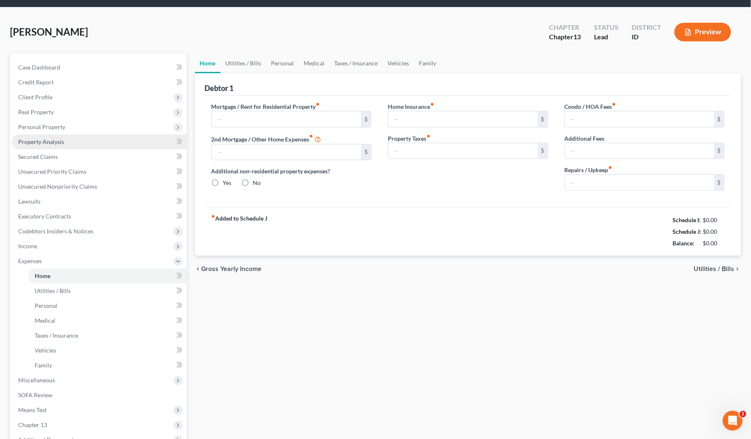
type input "3,127.00"
type input "0.00"
radio input "true"
type input "0.00"
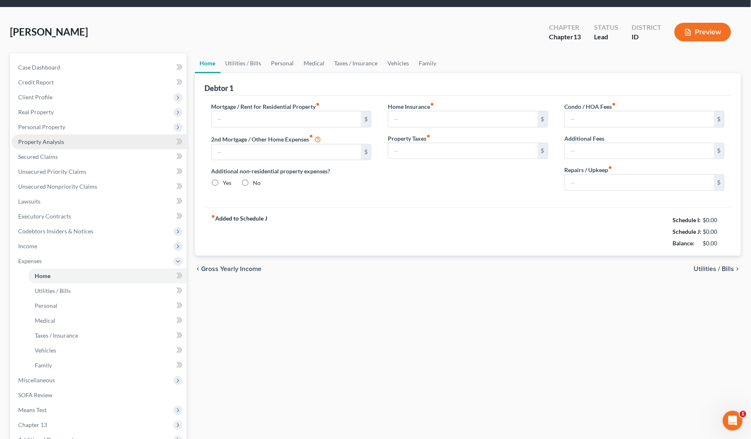
type input "0.00"
type input "300.00"
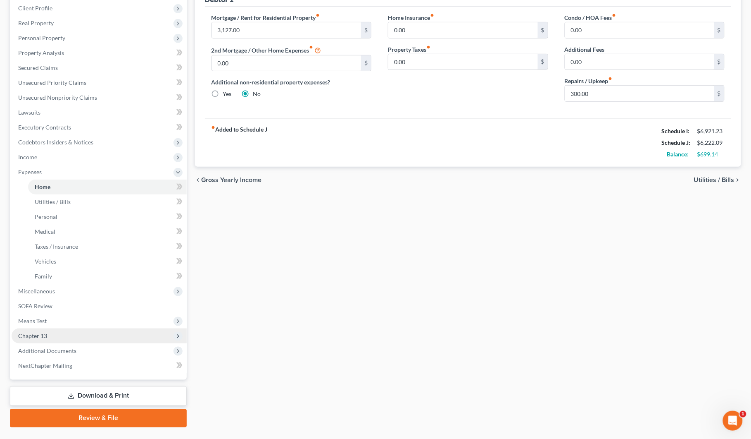
scroll to position [134, 0]
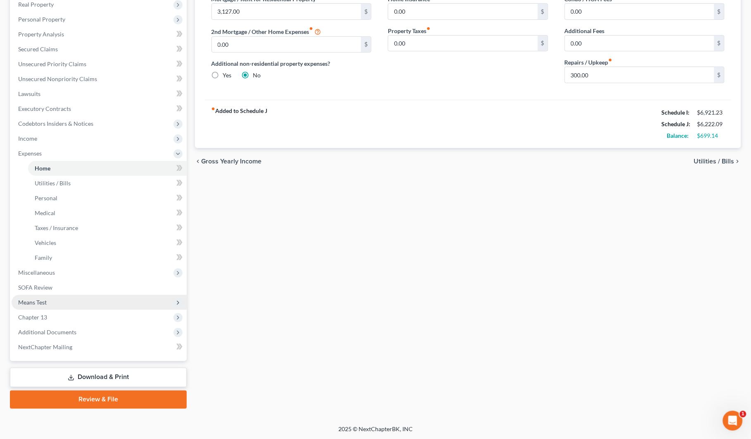
click at [30, 300] on span "Means Test" at bounding box center [32, 301] width 29 height 7
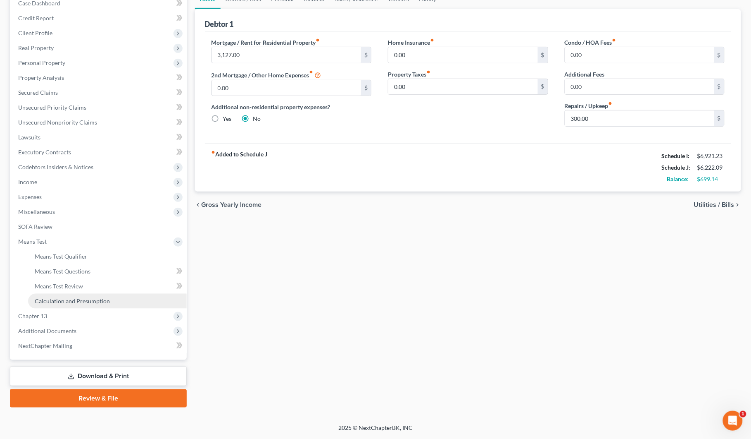
scroll to position [89, 0]
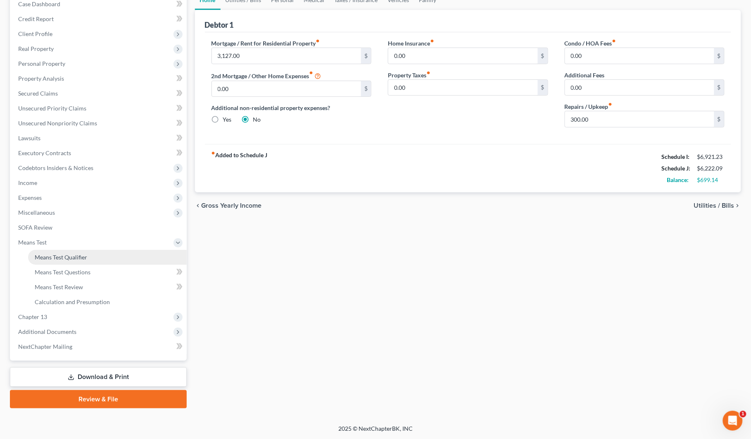
click at [50, 254] on span "Means Test Qualifier" at bounding box center [61, 256] width 52 height 7
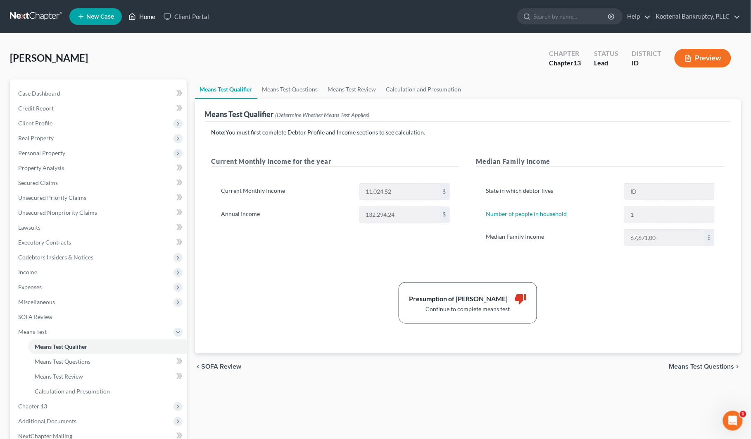
click at [145, 17] on link "Home" at bounding box center [141, 16] width 35 height 15
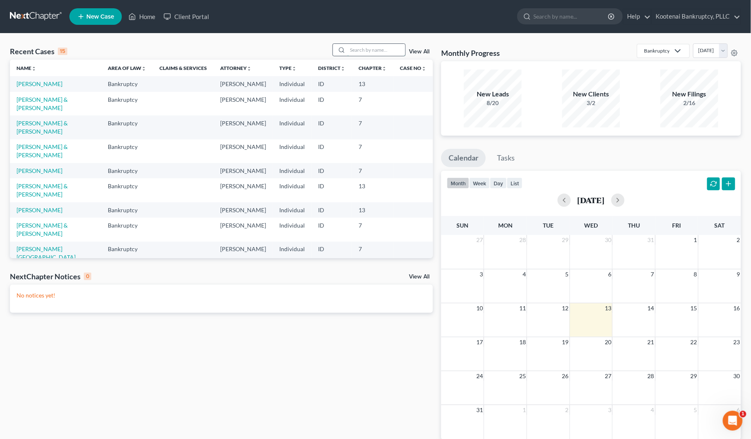
click at [362, 49] on input "search" at bounding box center [377, 50] width 58 height 12
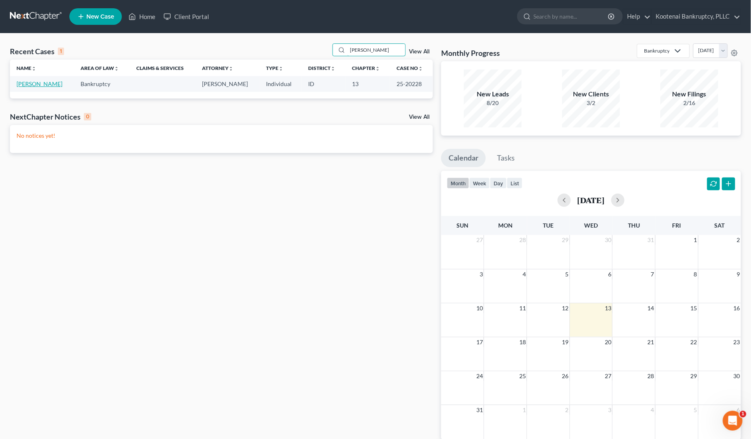
type input "[PERSON_NAME]"
click at [37, 80] on link "[PERSON_NAME]" at bounding box center [40, 83] width 46 height 7
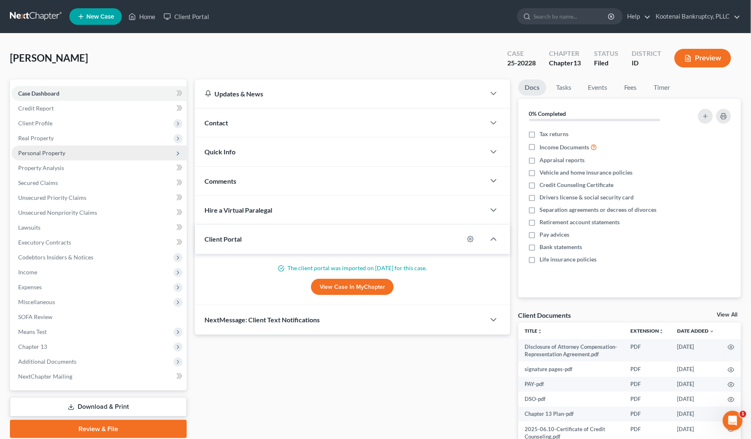
click at [34, 146] on span "Personal Property" at bounding box center [99, 152] width 175 height 15
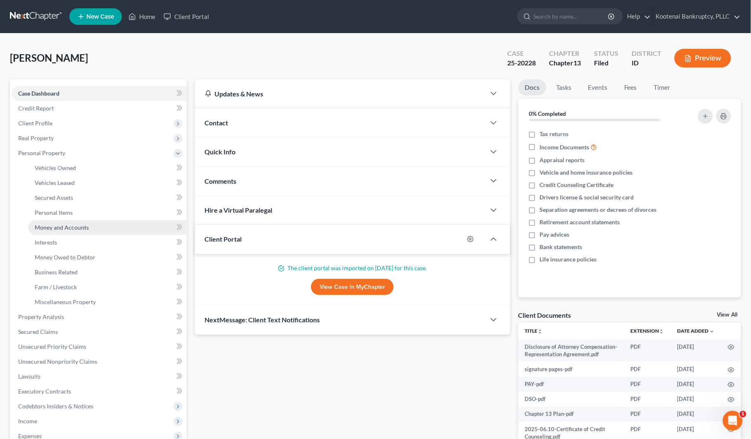
click at [54, 227] on span "Money and Accounts" at bounding box center [62, 227] width 54 height 7
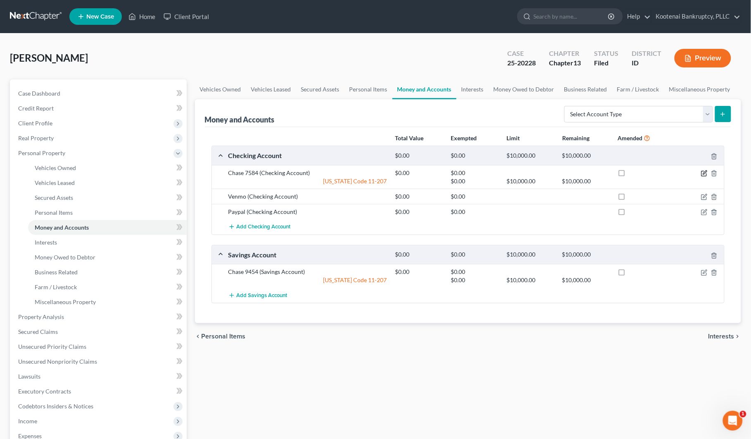
click at [706, 176] on icon "button" at bounding box center [704, 173] width 5 height 5
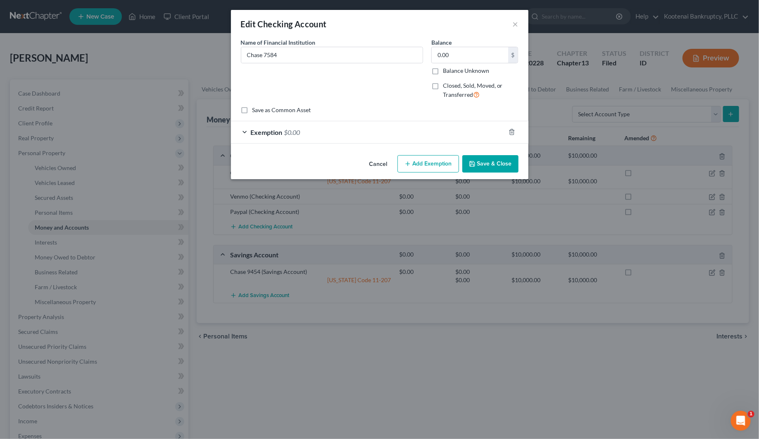
click at [495, 166] on button "Save & Close" at bounding box center [491, 163] width 56 height 17
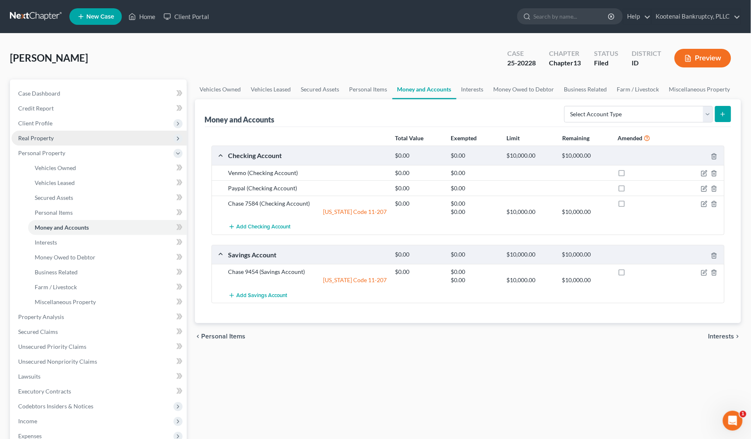
drag, startPoint x: 28, startPoint y: 121, endPoint x: 34, endPoint y: 129, distance: 10.7
click at [28, 121] on span "Client Profile" at bounding box center [35, 122] width 34 height 7
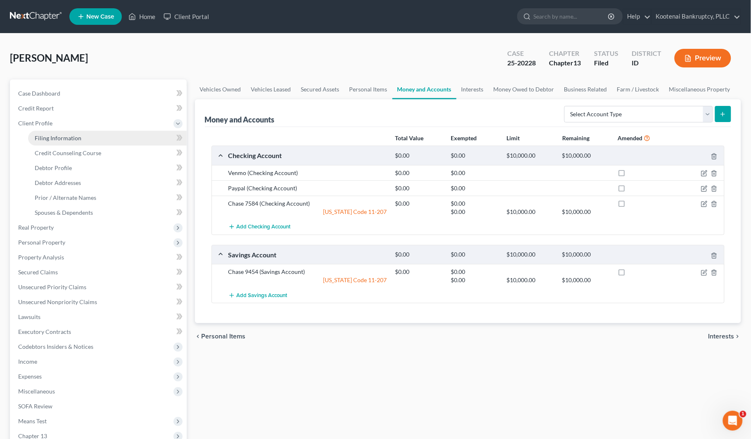
click at [44, 137] on span "Filing Information" at bounding box center [58, 137] width 47 height 7
select select "1"
select select "0"
select select "3"
select select "23"
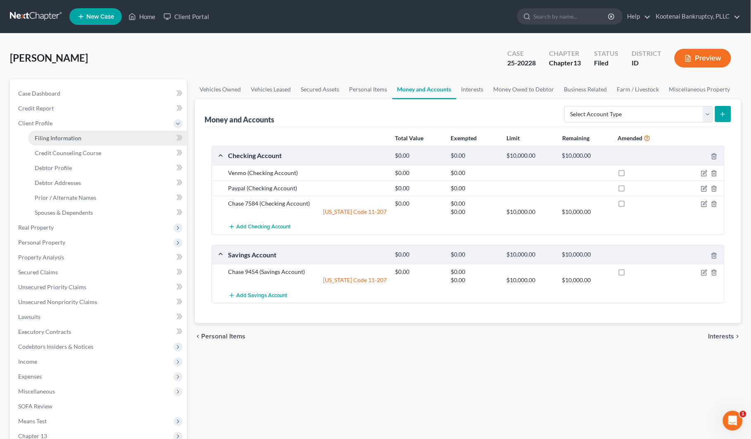
select select "0"
select select "13"
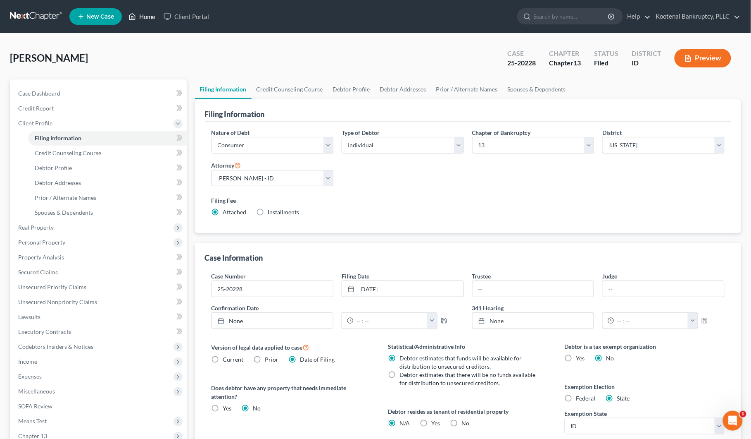
click at [150, 19] on link "Home" at bounding box center [141, 16] width 35 height 15
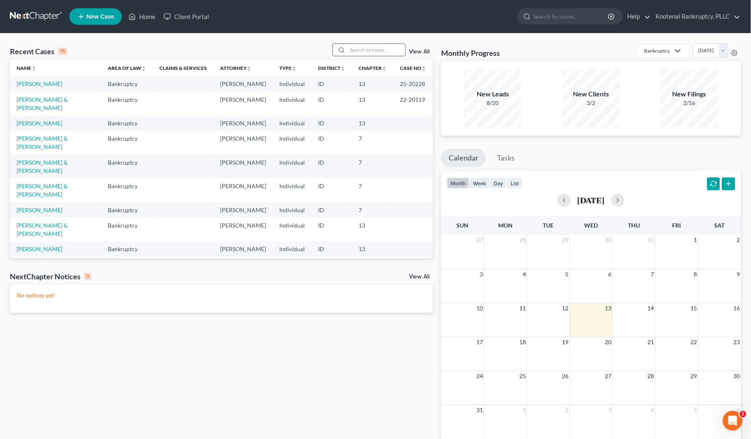
click at [346, 49] on div at bounding box center [340, 50] width 15 height 12
click at [353, 50] on input "search" at bounding box center [377, 50] width 58 height 12
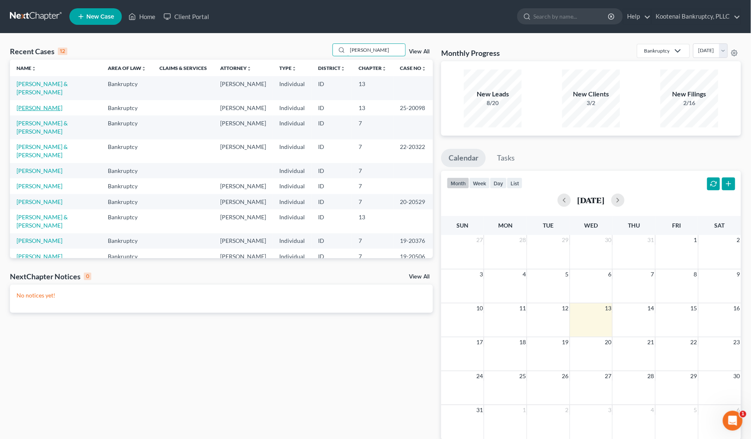
type input "[PERSON_NAME]"
click at [45, 104] on link "[PERSON_NAME]" at bounding box center [40, 107] width 46 height 7
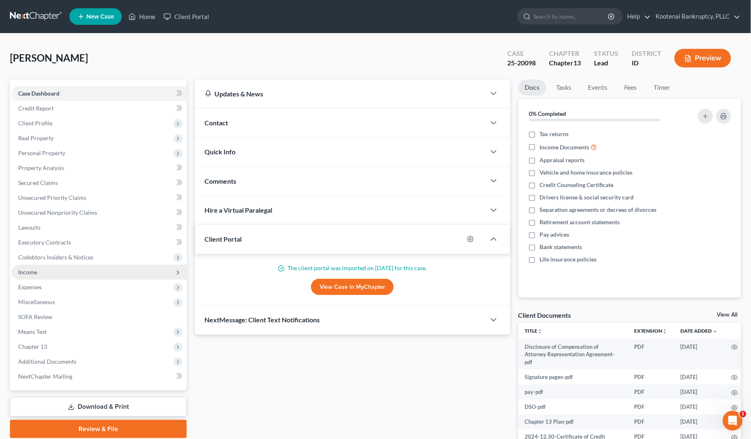
click at [30, 271] on span "Income" at bounding box center [27, 271] width 19 height 7
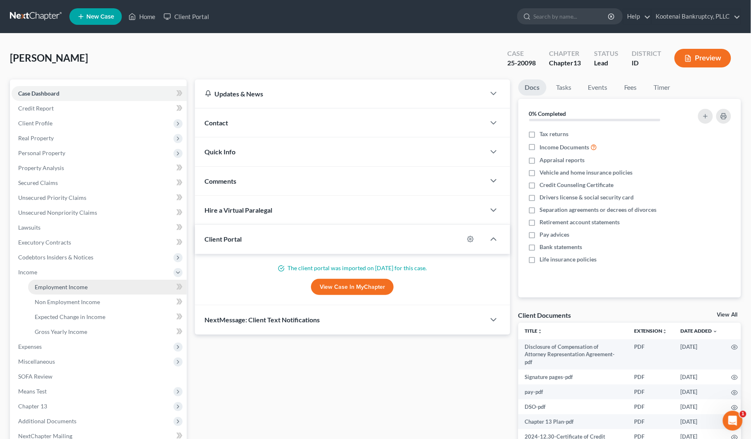
click at [36, 279] on link "Employment Income" at bounding box center [107, 286] width 159 height 15
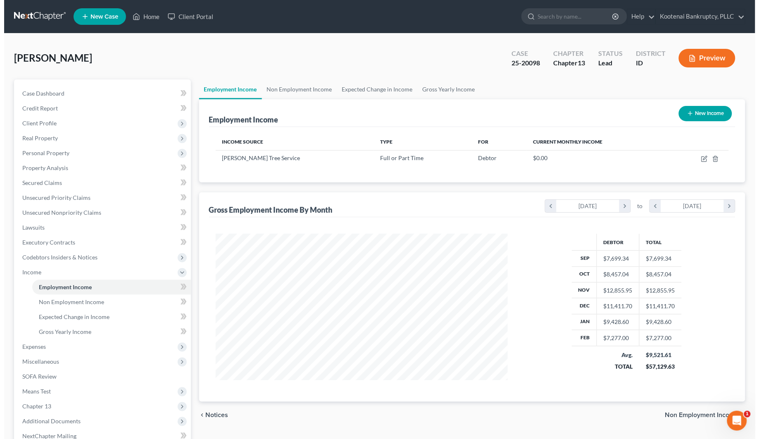
scroll to position [149, 309]
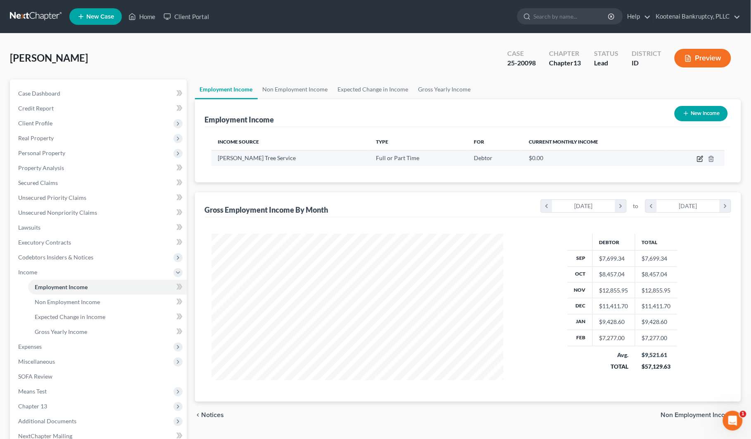
click at [698, 157] on icon "button" at bounding box center [700, 158] width 7 height 7
select select "0"
select select "16"
select select "3"
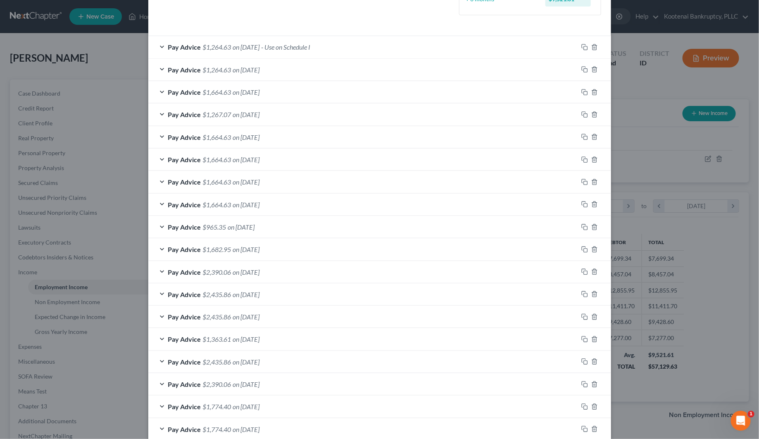
scroll to position [207, 0]
